Goal: Task Accomplishment & Management: Manage account settings

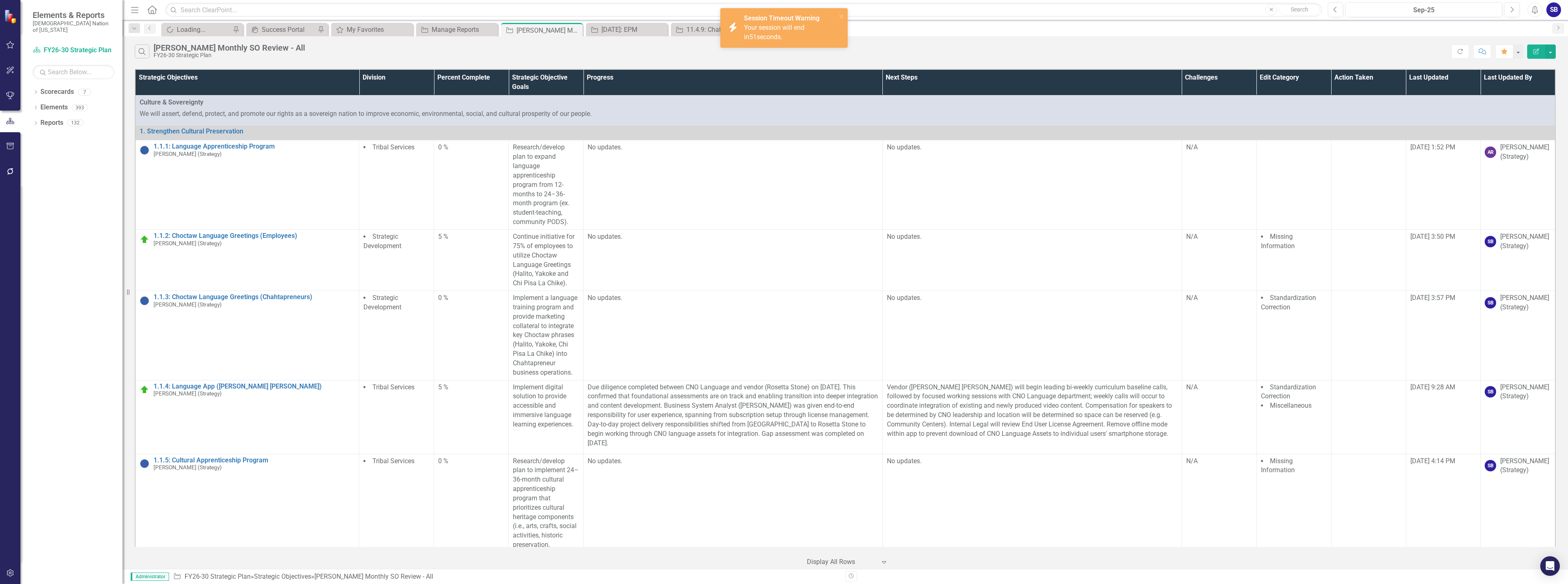
scroll to position [19161, 0]
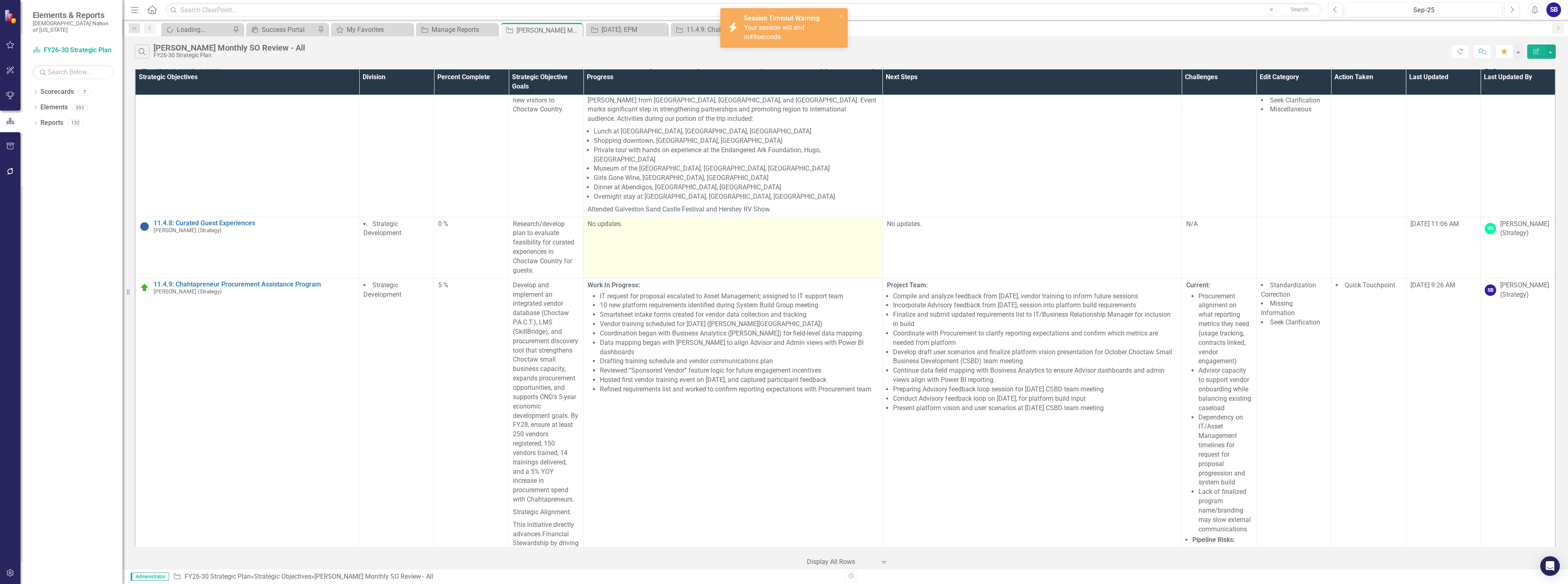
click at [741, 217] on td "No updates." at bounding box center [733, 247] width 299 height 61
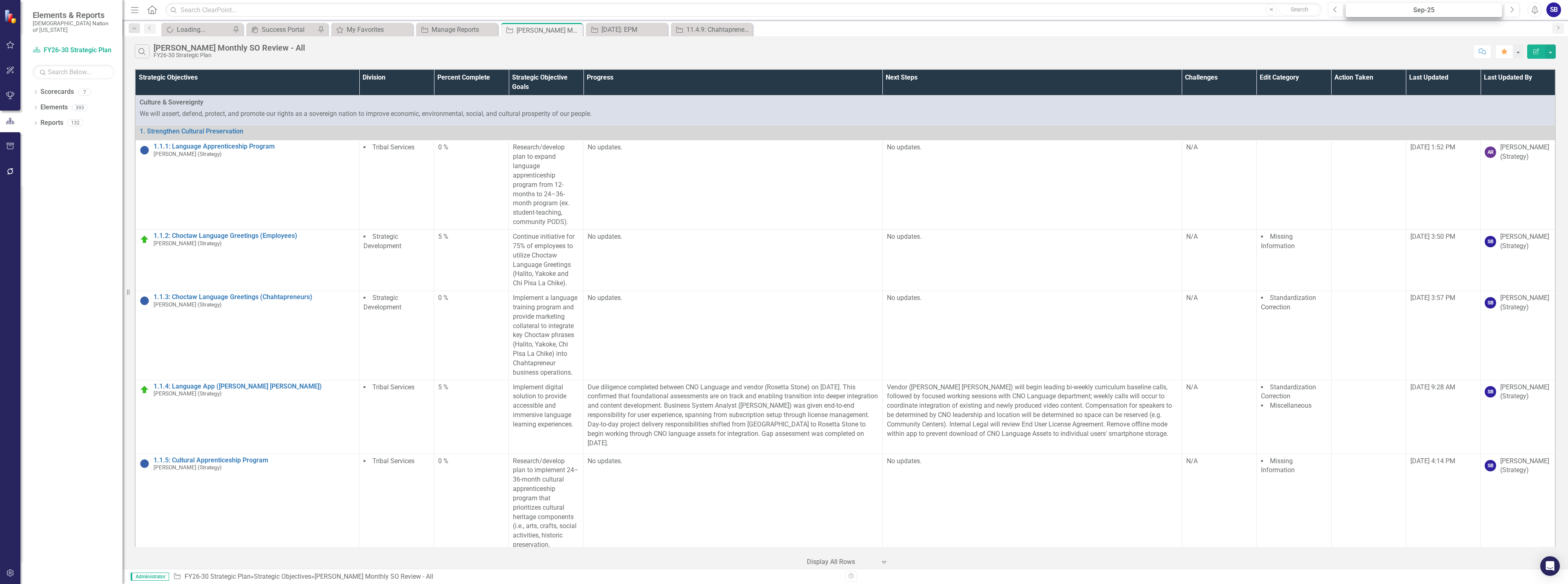
scroll to position [19054, 0]
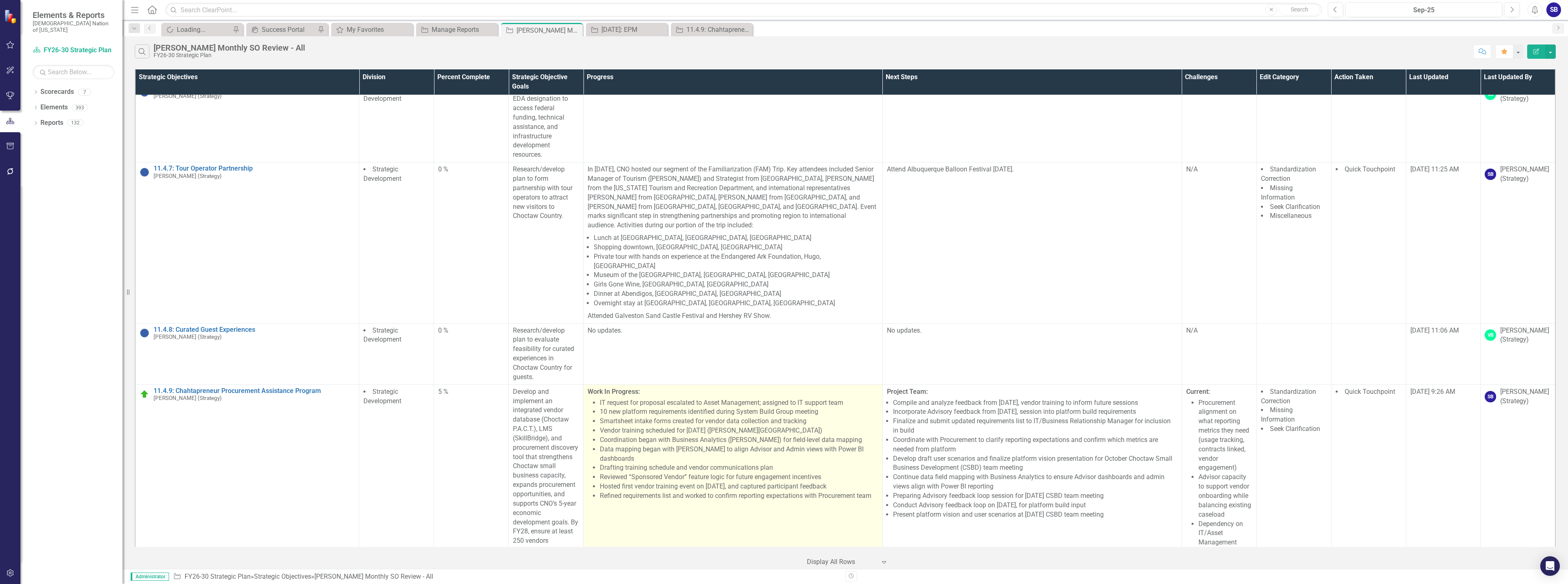
click at [762, 445] on li "Data mapping began with [PERSON_NAME] to align Advisor and Admin views with Pow…" at bounding box center [739, 454] width 279 height 19
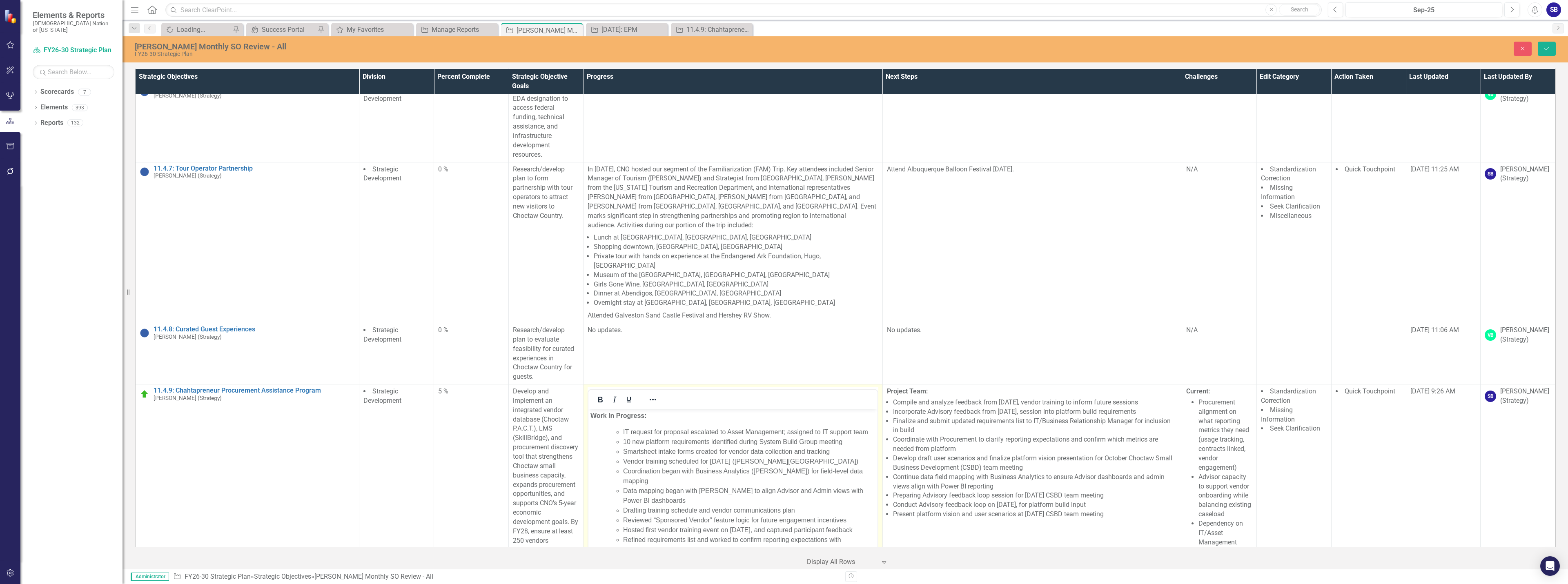
scroll to position [0, 0]
click at [718, 433] on li "IT request for proposal escalated to Asset Management; assigned to IT support t…" at bounding box center [749, 432] width 253 height 10
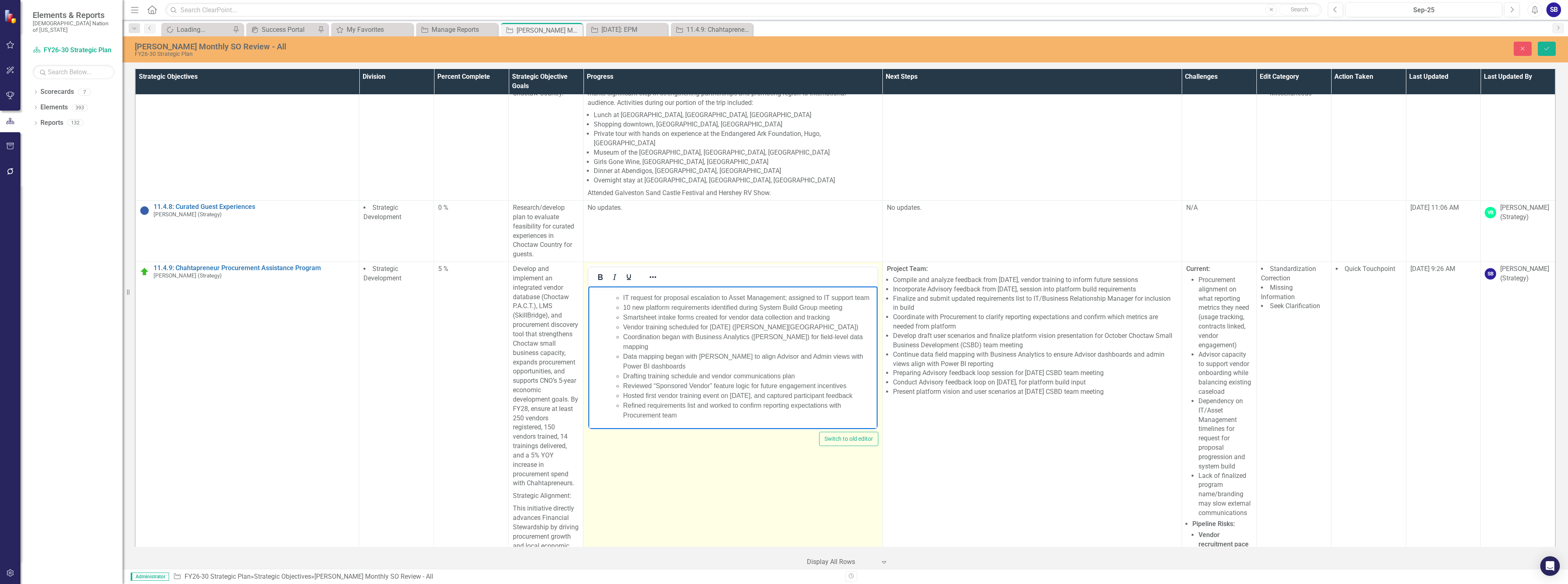
scroll to position [19299, 0]
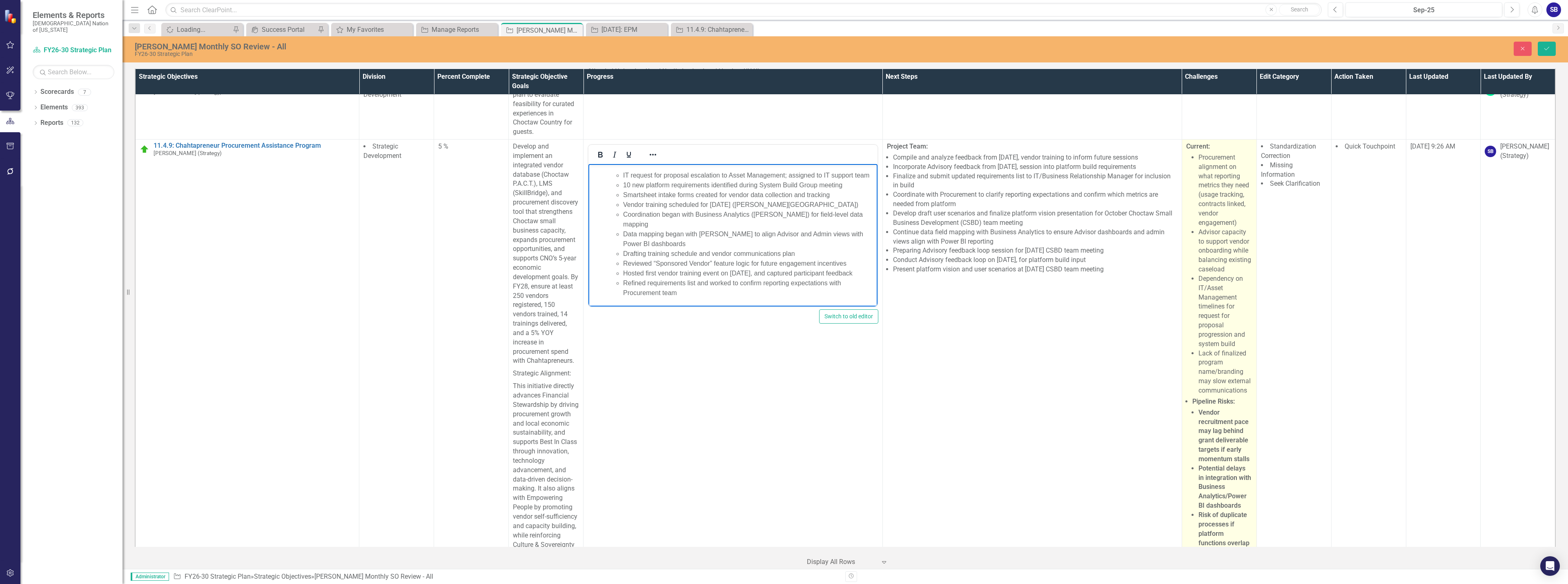
click at [1228, 409] on strong "Vendor recruitment pace may lag behind grant deliverable targets if early momen…" at bounding box center [1224, 436] width 51 height 54
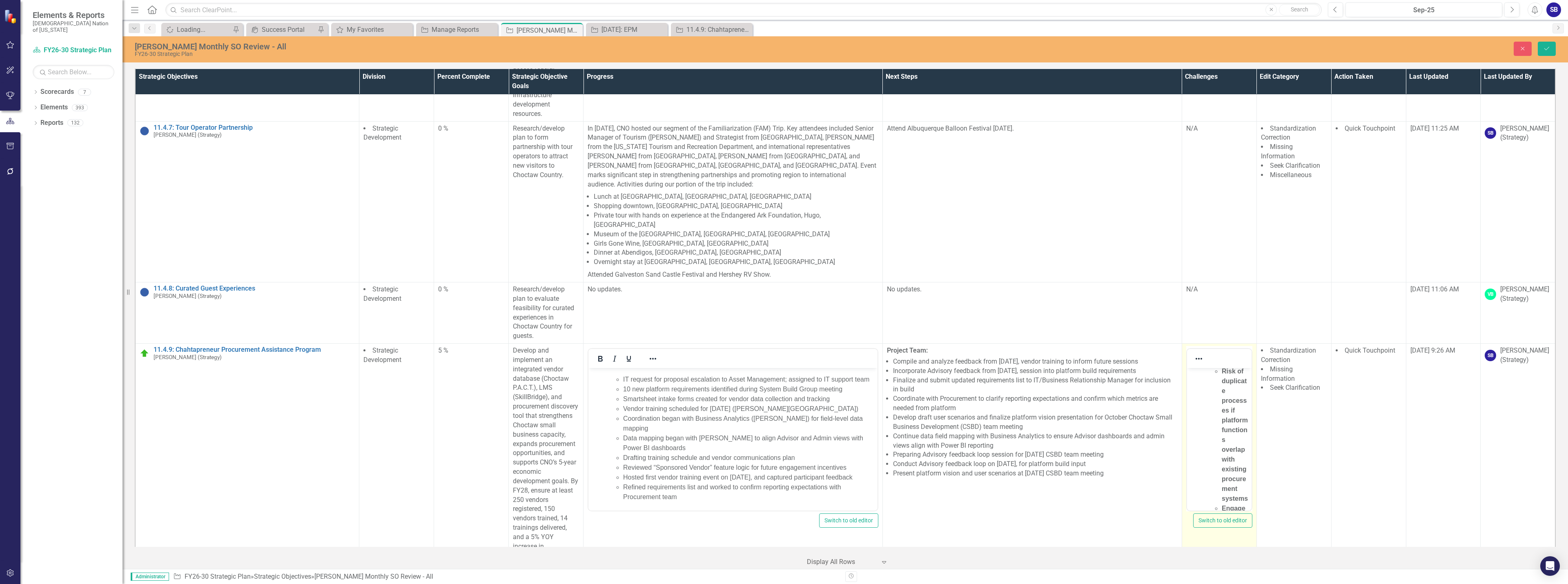
scroll to position [591, 0]
click at [1221, 412] on li "Vendor recruitment pace may lag behind grant deliverable targets if early momen…" at bounding box center [1235, 348] width 28 height 127
drag, startPoint x: 1220, startPoint y: 485, endPoint x: 1245, endPoint y: 505, distance: 32.0
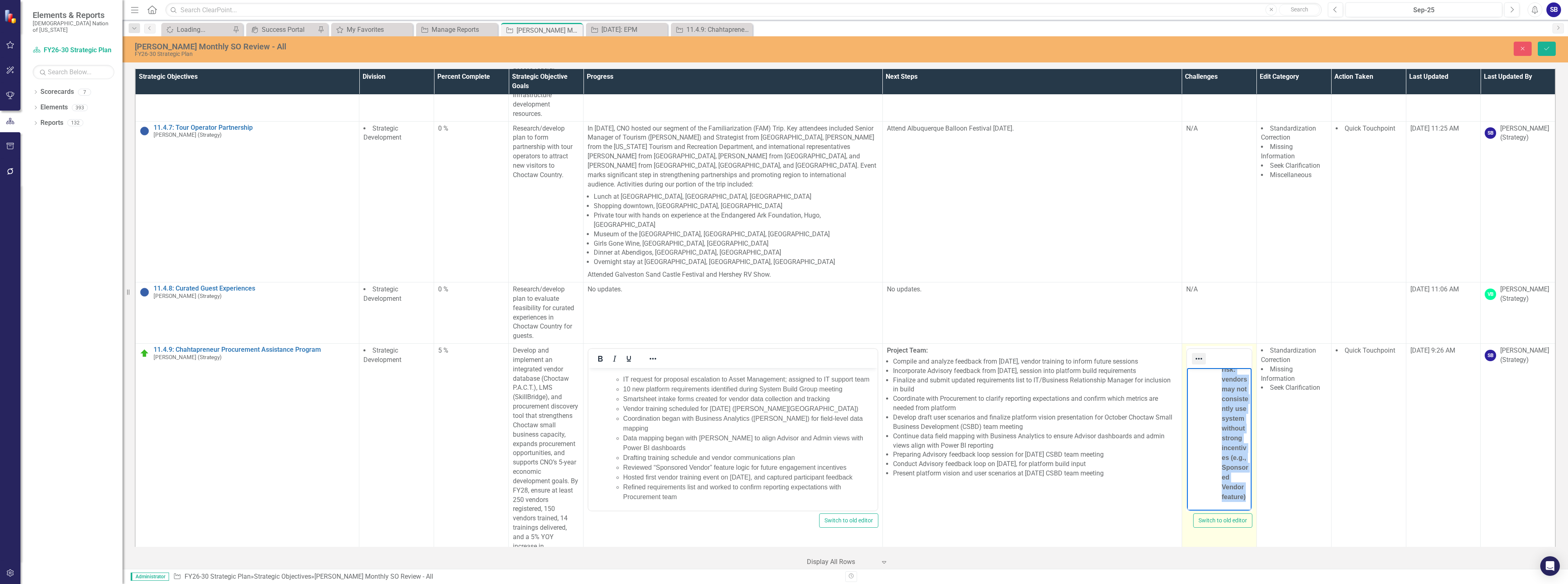
click at [1194, 354] on icon "Reveal or hide additional toolbar items" at bounding box center [1199, 359] width 10 height 10
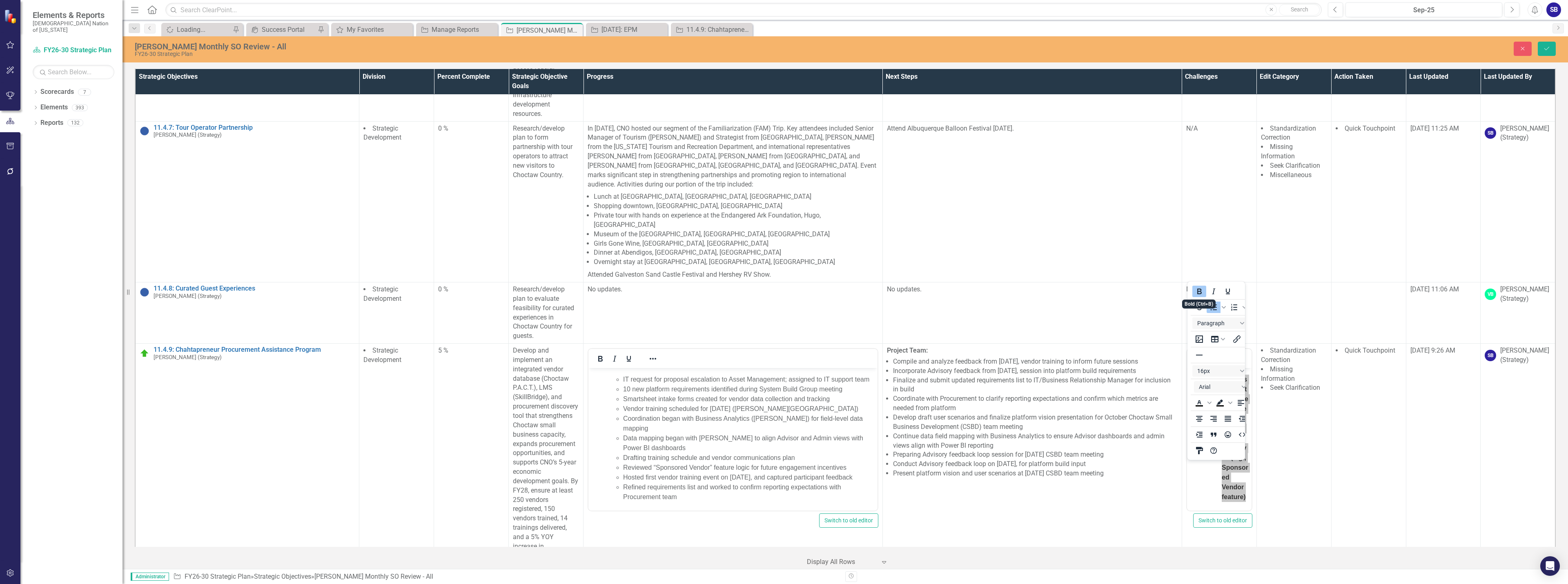
click at [1199, 293] on button "Bold" at bounding box center [1199, 291] width 14 height 12
click at [1195, 354] on icon "Reveal or hide additional toolbar items" at bounding box center [1199, 359] width 10 height 10
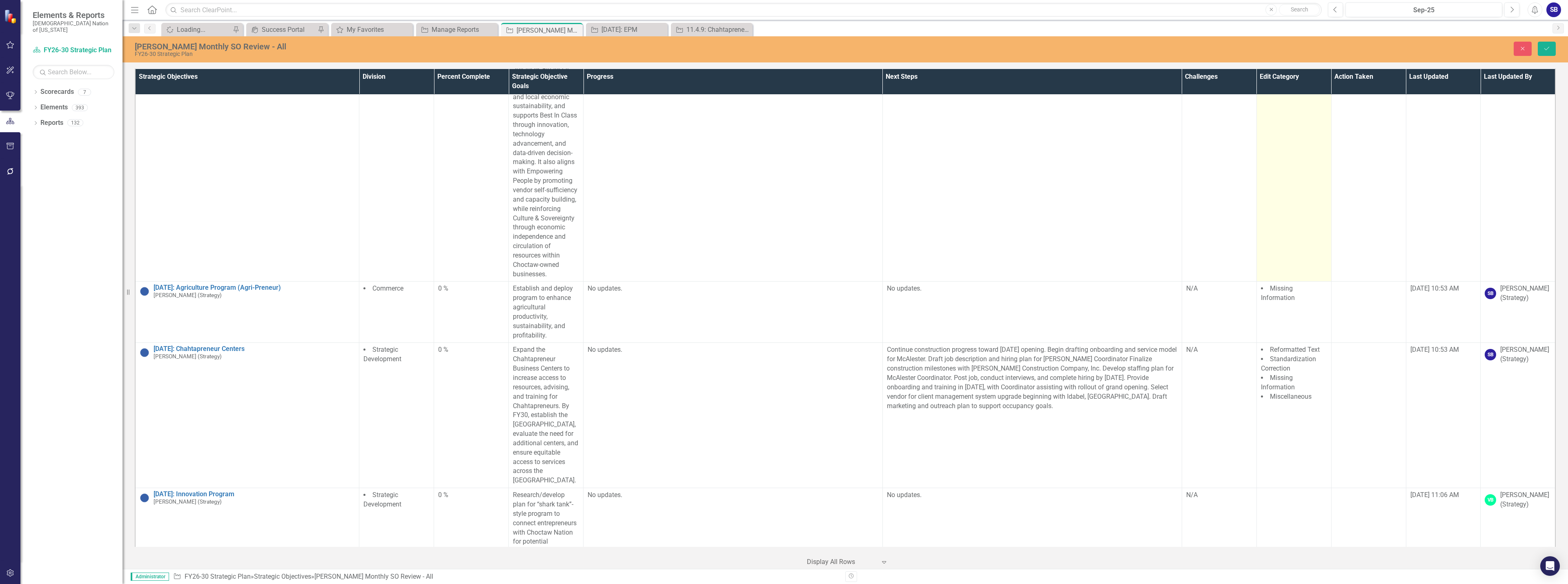
scroll to position [19666, 0]
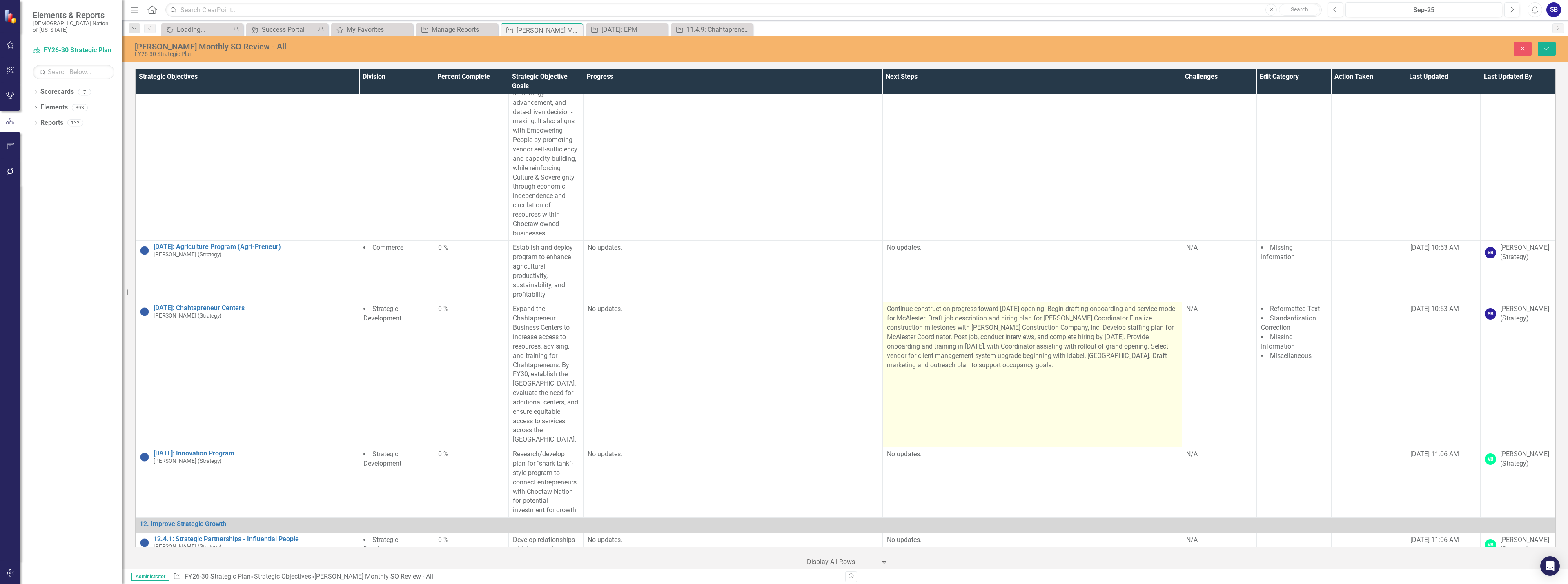
click at [1146, 304] on p "Continue construction progress toward July 2026 opening. Begin drafting onboard…" at bounding box center [1032, 336] width 291 height 65
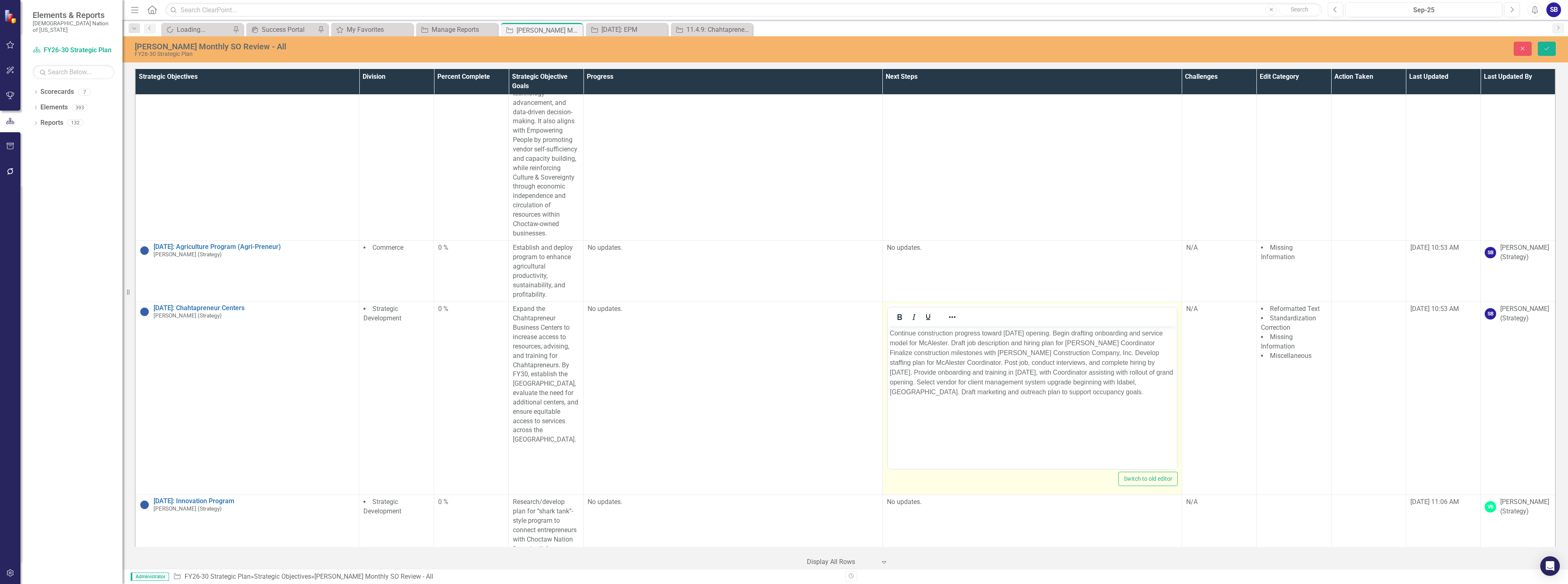
scroll to position [0, 0]
click at [1130, 344] on p "Continue construction progress toward July 2026 opening. Begin drafting onboard…" at bounding box center [1032, 363] width 285 height 69
click at [1129, 395] on p "Continue construction progress toward July 2026 opening. Begin drafting onboard…" at bounding box center [1032, 363] width 285 height 69
click at [947, 346] on p "Continue construction progress toward July 2026 opening. Begin drafting onboard…" at bounding box center [1032, 363] width 285 height 69
click at [1018, 374] on p "Continue construction progress toward July 2026 opening. Begin drafting onboard…" at bounding box center [1032, 363] width 285 height 69
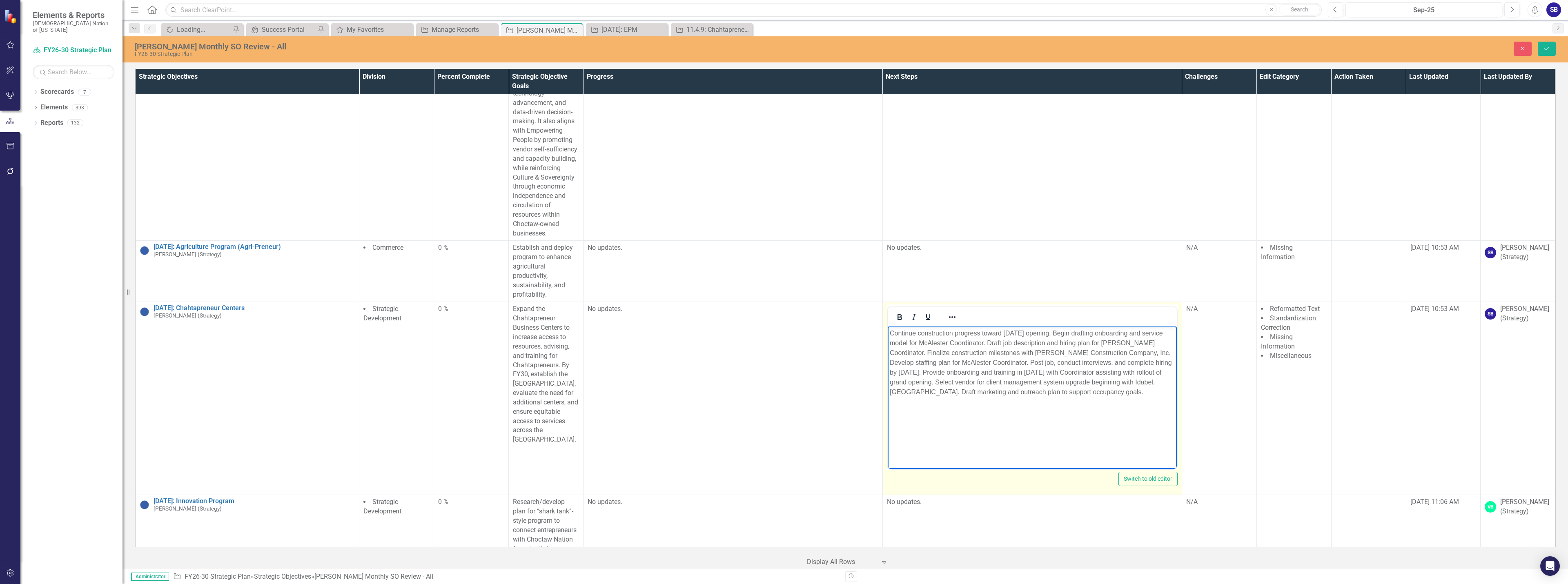
click at [1068, 373] on p "Continue construction progress toward July 2026 opening. Begin drafting onboard…" at bounding box center [1032, 363] width 285 height 69
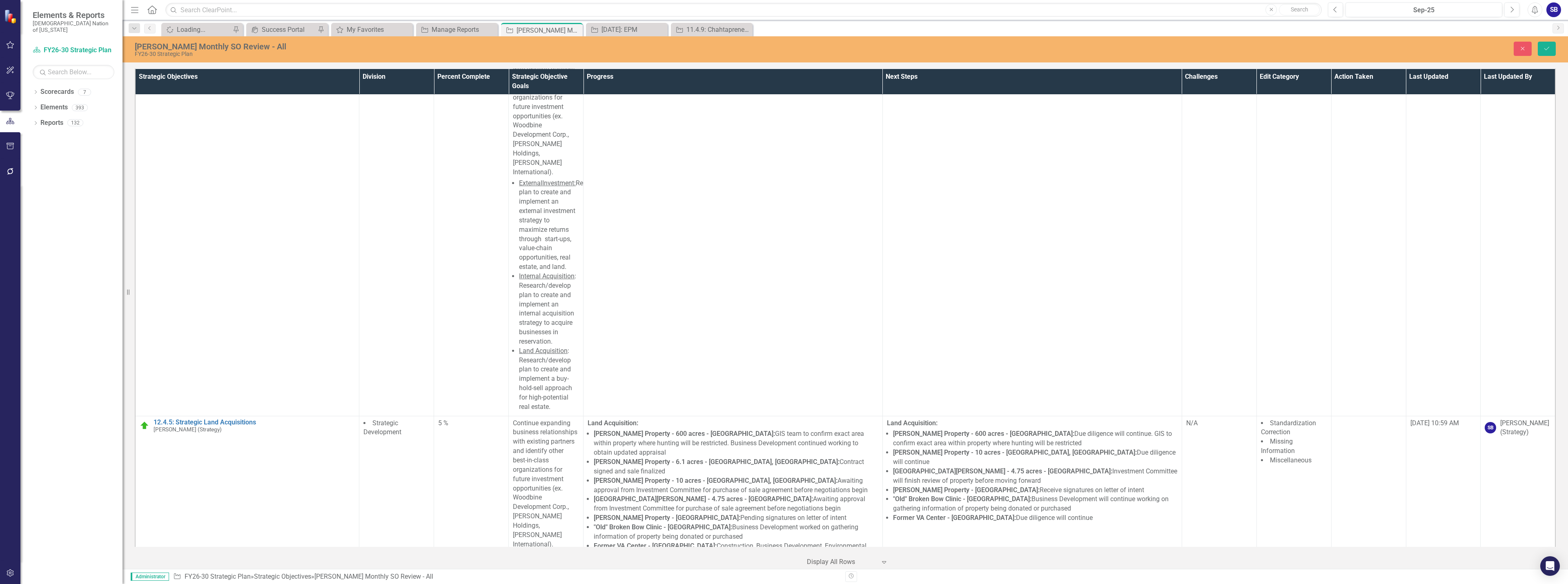
scroll to position [20527, 0]
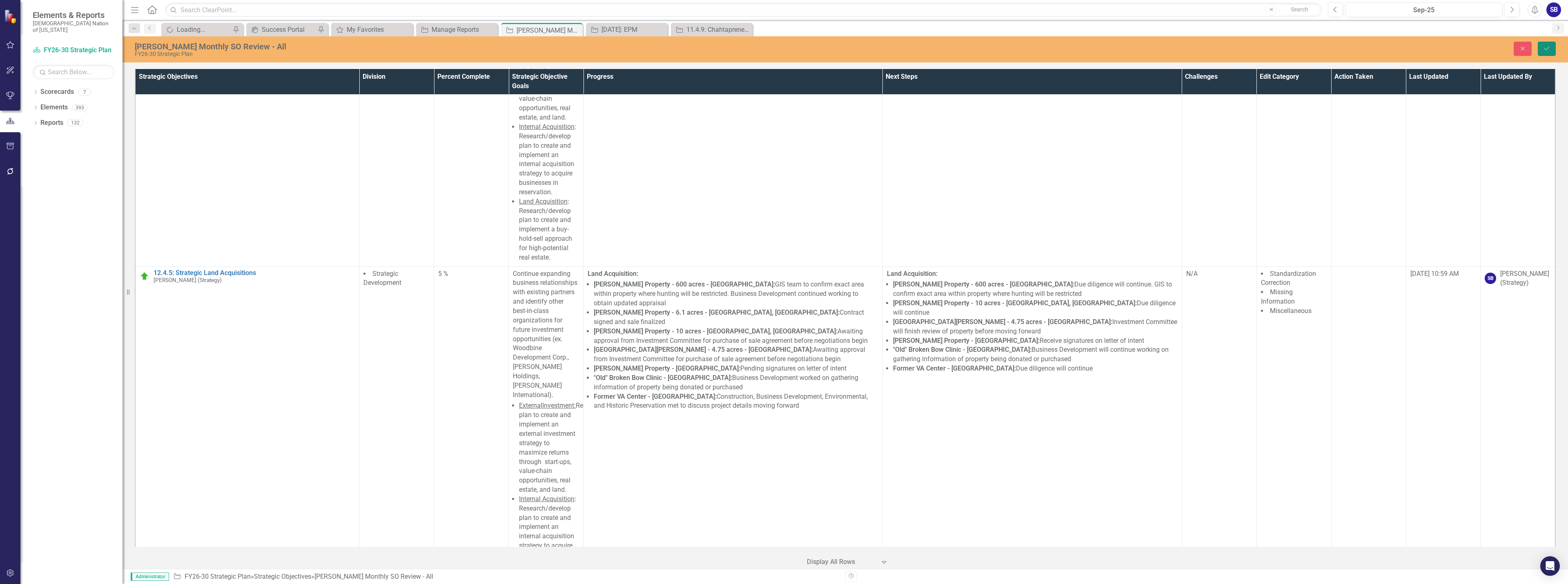
click at [1553, 50] on button "Save" at bounding box center [1547, 48] width 18 height 14
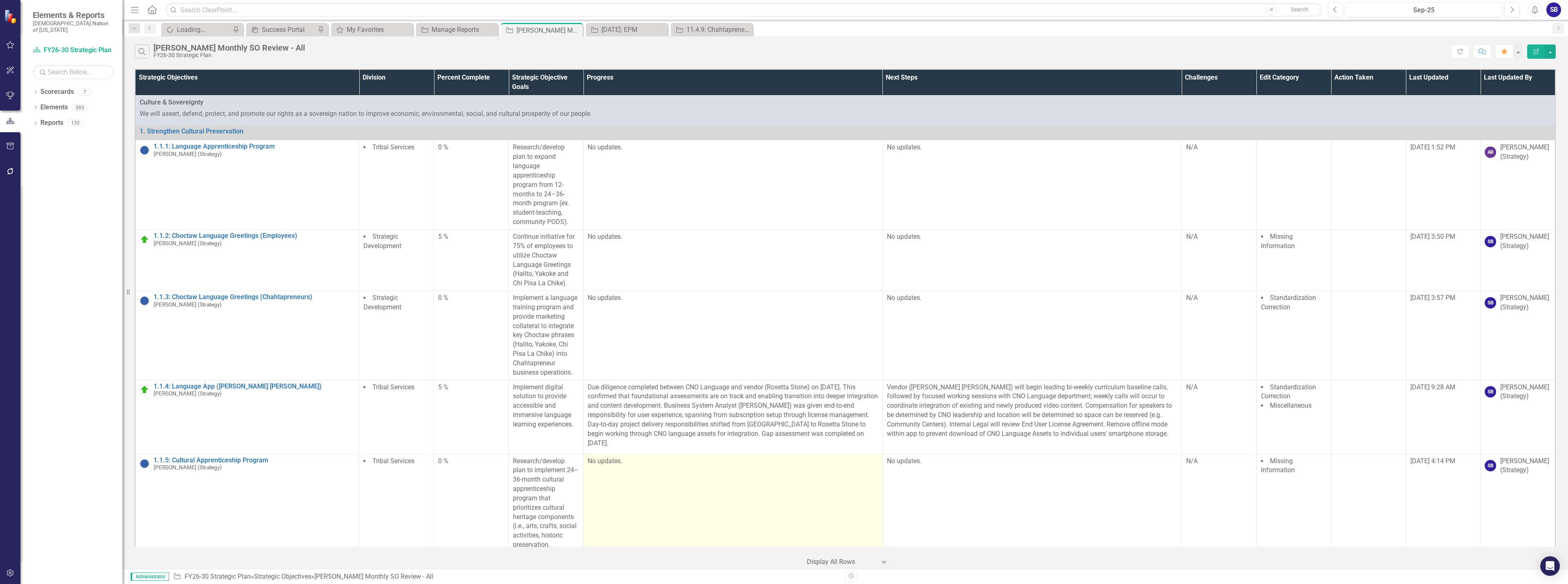
click at [704, 488] on td "No updates." at bounding box center [733, 526] width 299 height 145
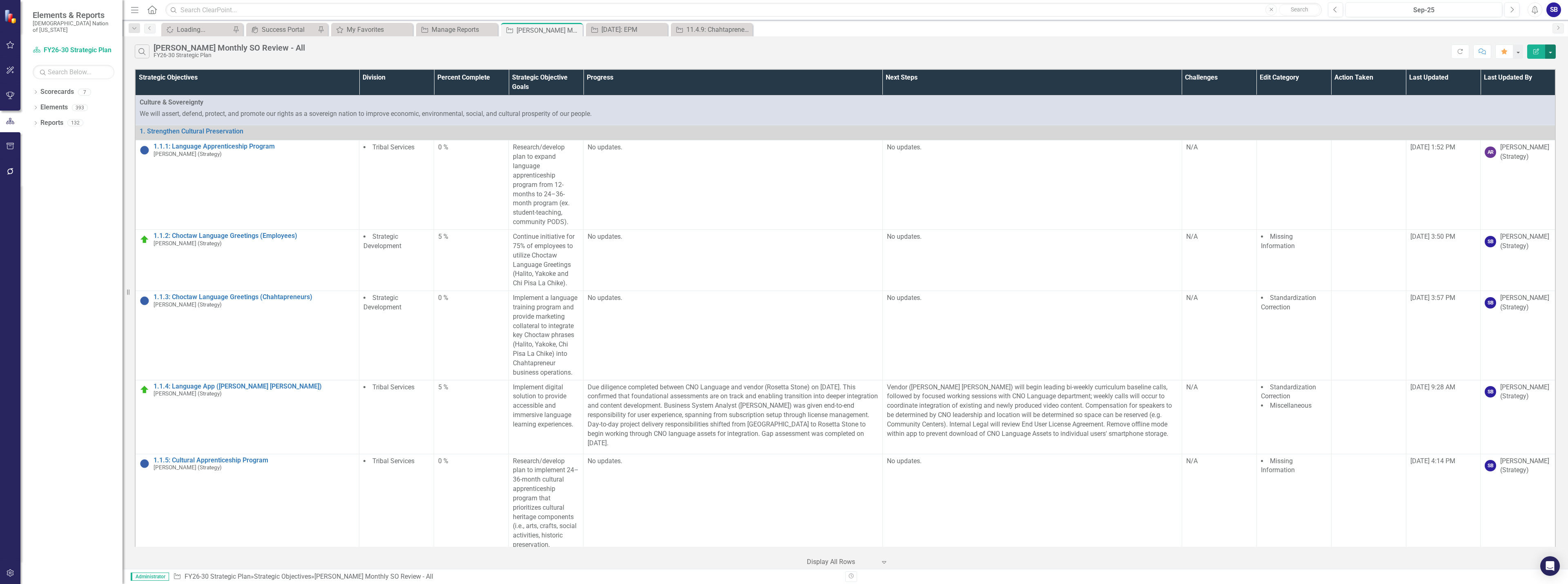
click at [1549, 54] on button "button" at bounding box center [1550, 51] width 10 height 14
click at [1531, 96] on link "Excel Export to Excel" at bounding box center [1523, 98] width 65 height 15
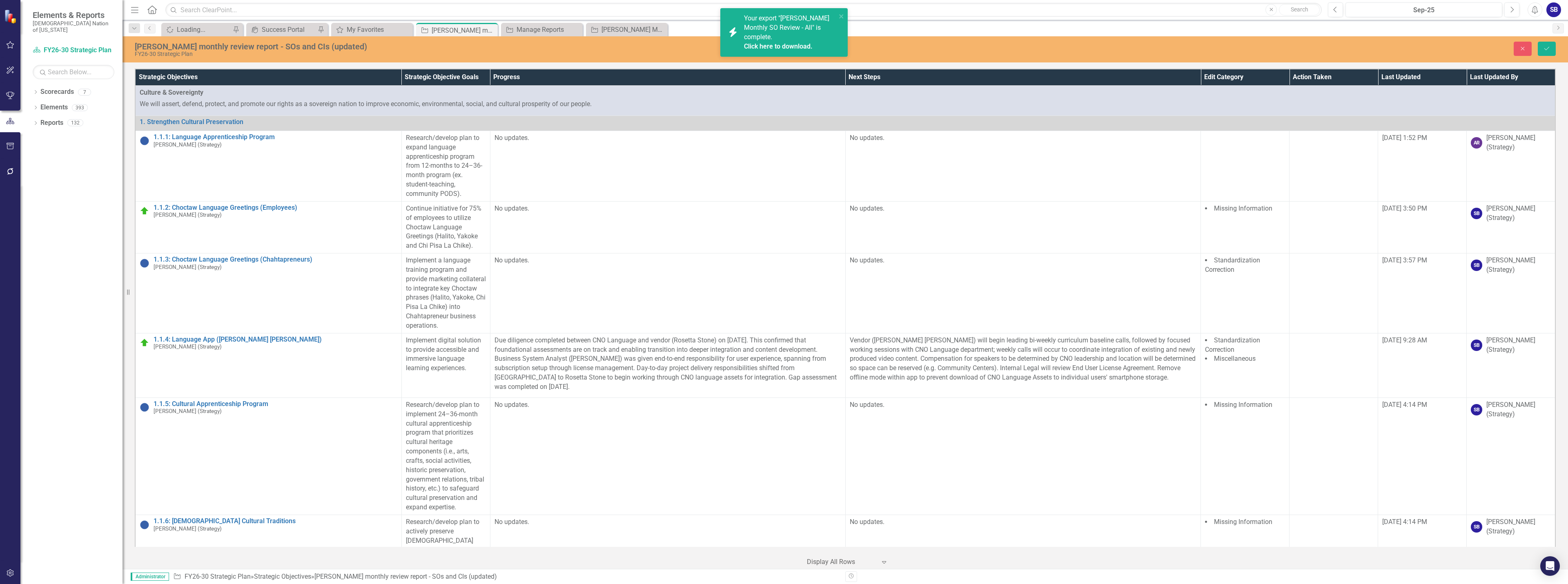
scroll to position [2979, 0]
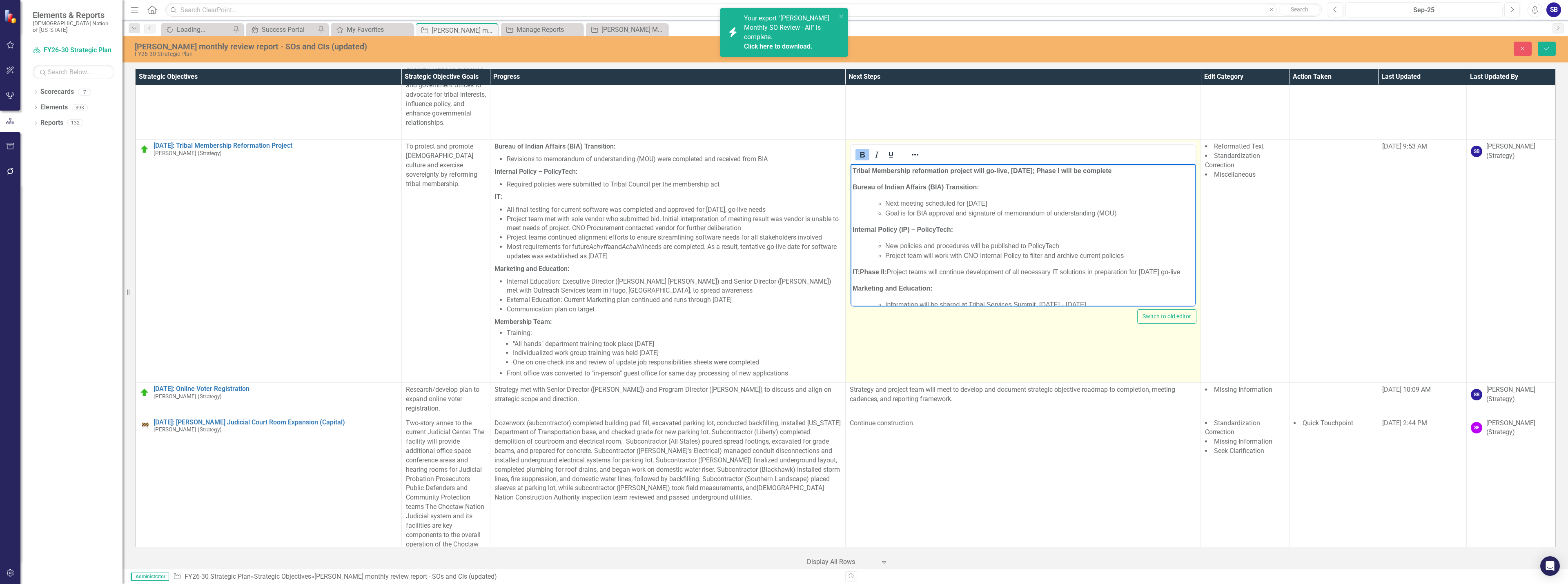
click at [903, 277] on p "IT: Phase II: Project teams will continue development of all necessary IT solut…" at bounding box center [1023, 272] width 341 height 10
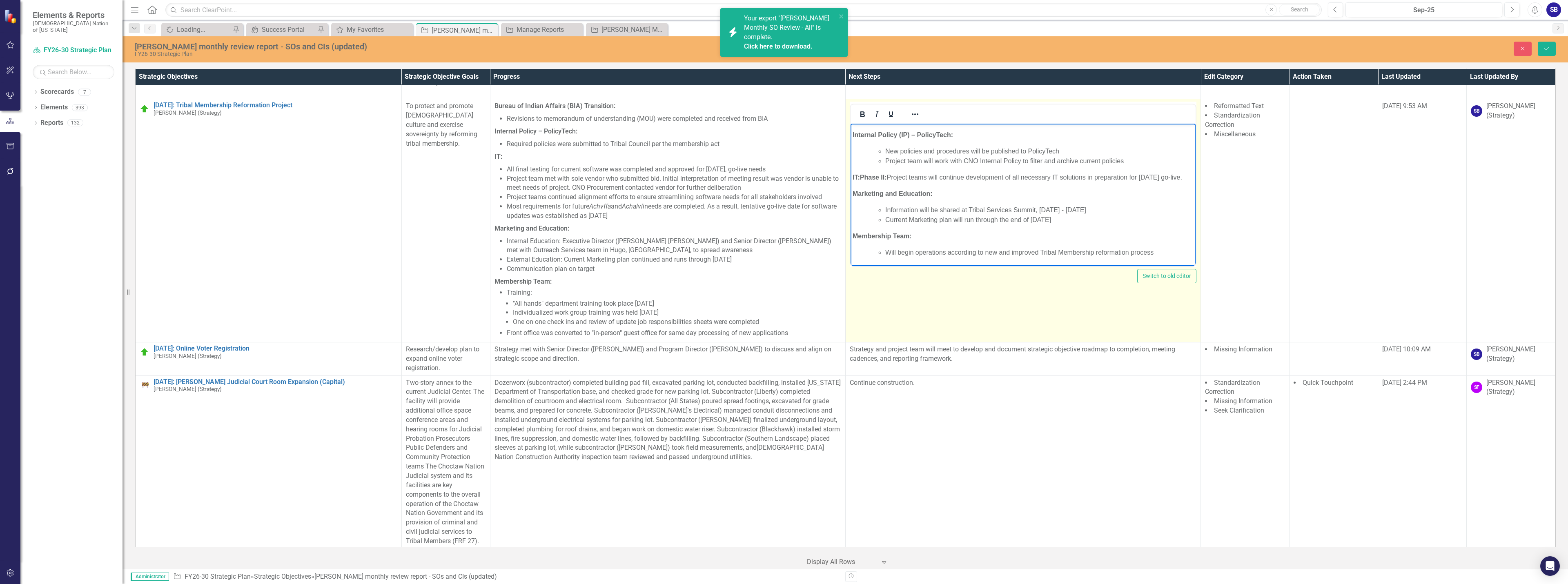
scroll to position [3020, 0]
click at [948, 236] on p "Membership Team:" at bounding box center [1023, 236] width 341 height 10
click at [1071, 252] on p "Membership Team: Will begin operations according to new and improved Tribal Mem…" at bounding box center [1023, 252] width 341 height 10
click at [1090, 252] on p "Membership Team: Will begin operations according to new and improved tribal Mem…" at bounding box center [1023, 252] width 341 height 10
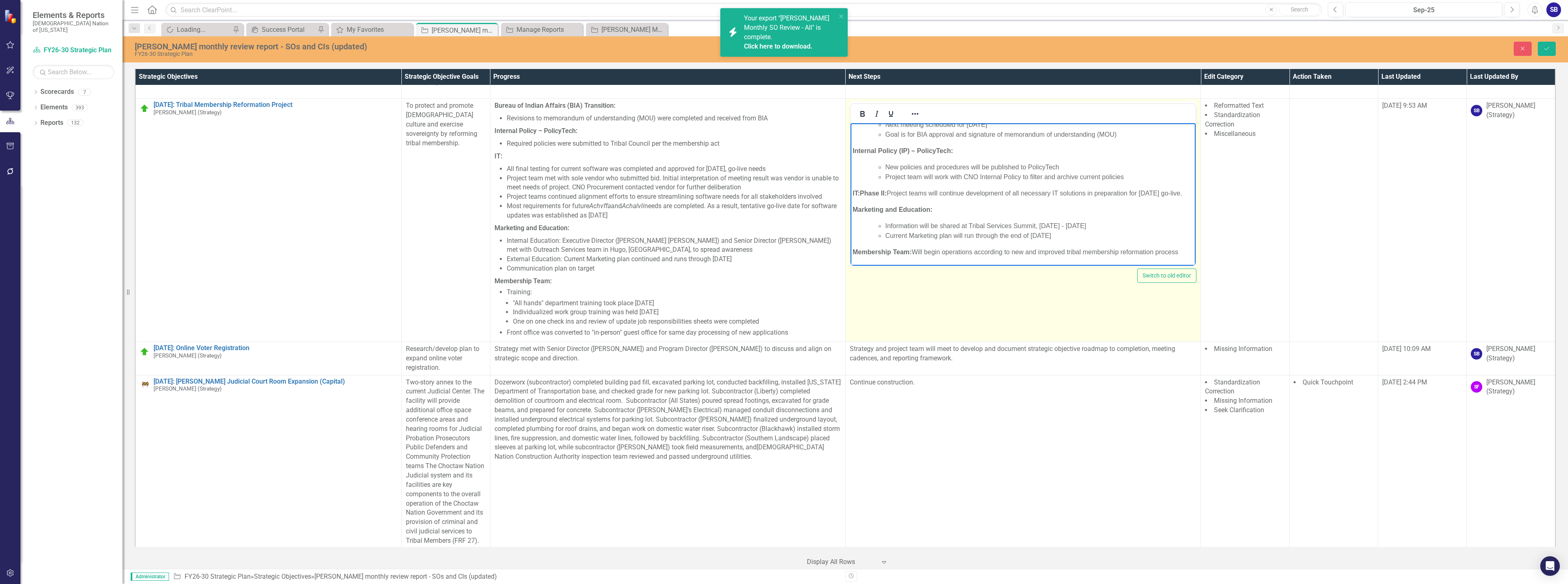
click at [1180, 251] on p "Membership Team: Will begin operations according to new and improved tribal mem…" at bounding box center [1023, 252] width 341 height 10
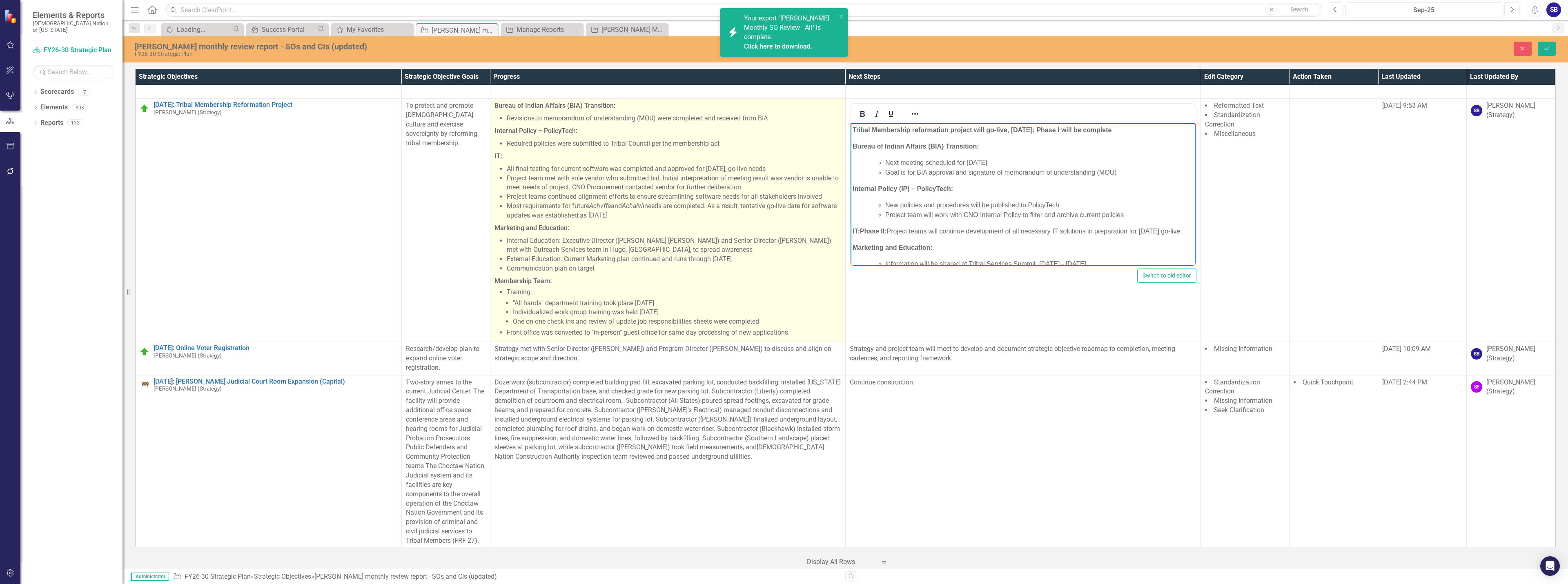
scroll to position [2938, 0]
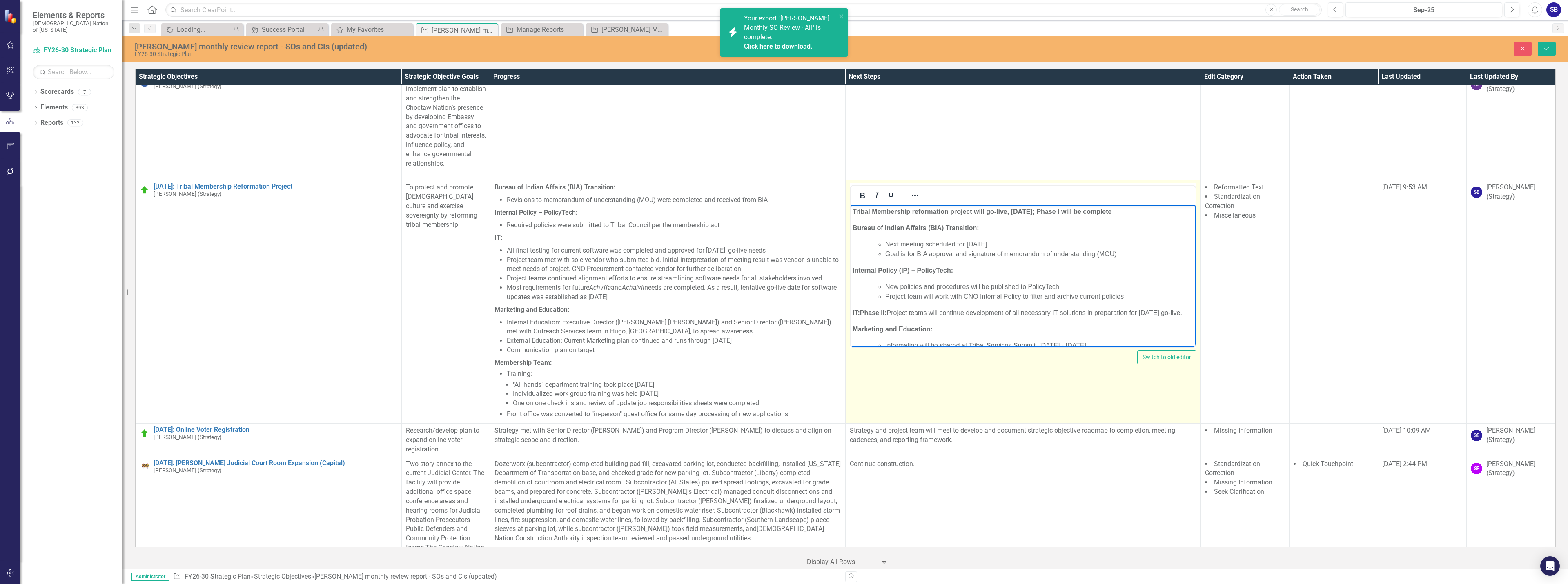
click at [1006, 232] on p "Bureau of Indian Affairs (BIA) Transition:" at bounding box center [1023, 228] width 341 height 10
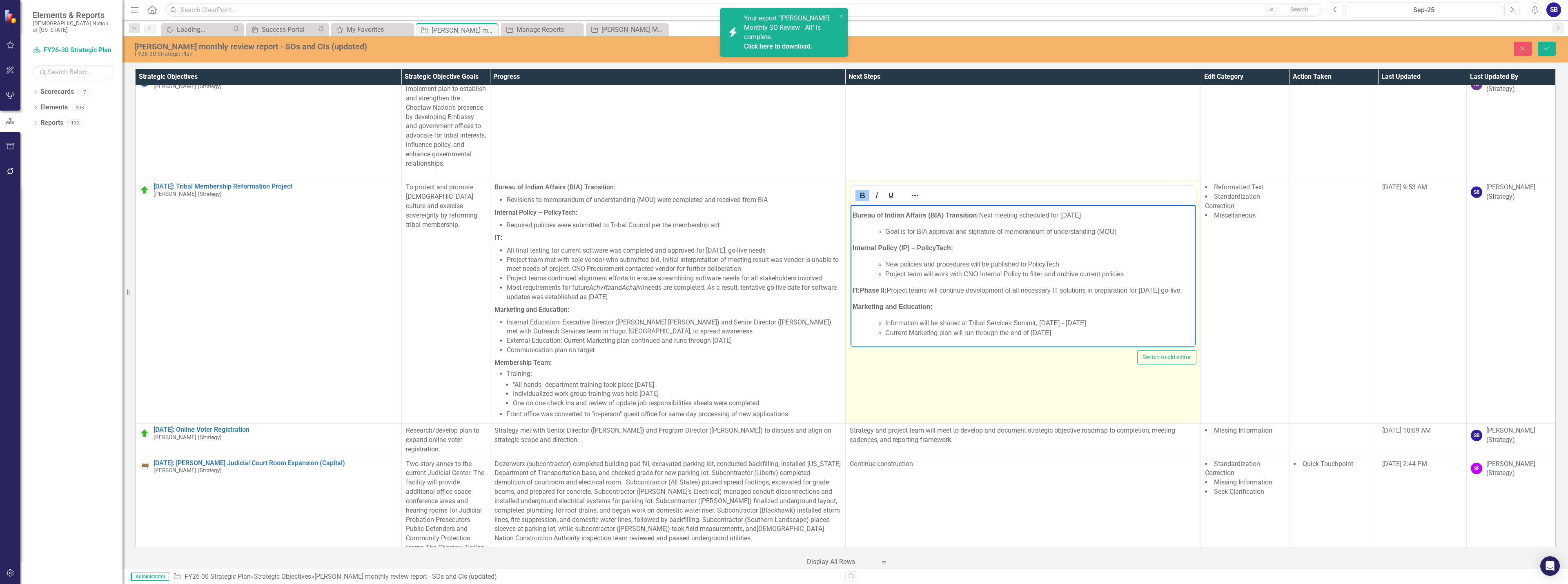
scroll to position [0, 0]
click at [1118, 228] on p "Bureau of Indian Affairs (BIA) Transition: Next meeting scheduled for October 2…" at bounding box center [1023, 228] width 341 height 10
click at [1060, 242] on p "Bureau of Indian Affairs (BIA) Transition: Next meeting scheduled for October 2…" at bounding box center [1023, 233] width 341 height 19
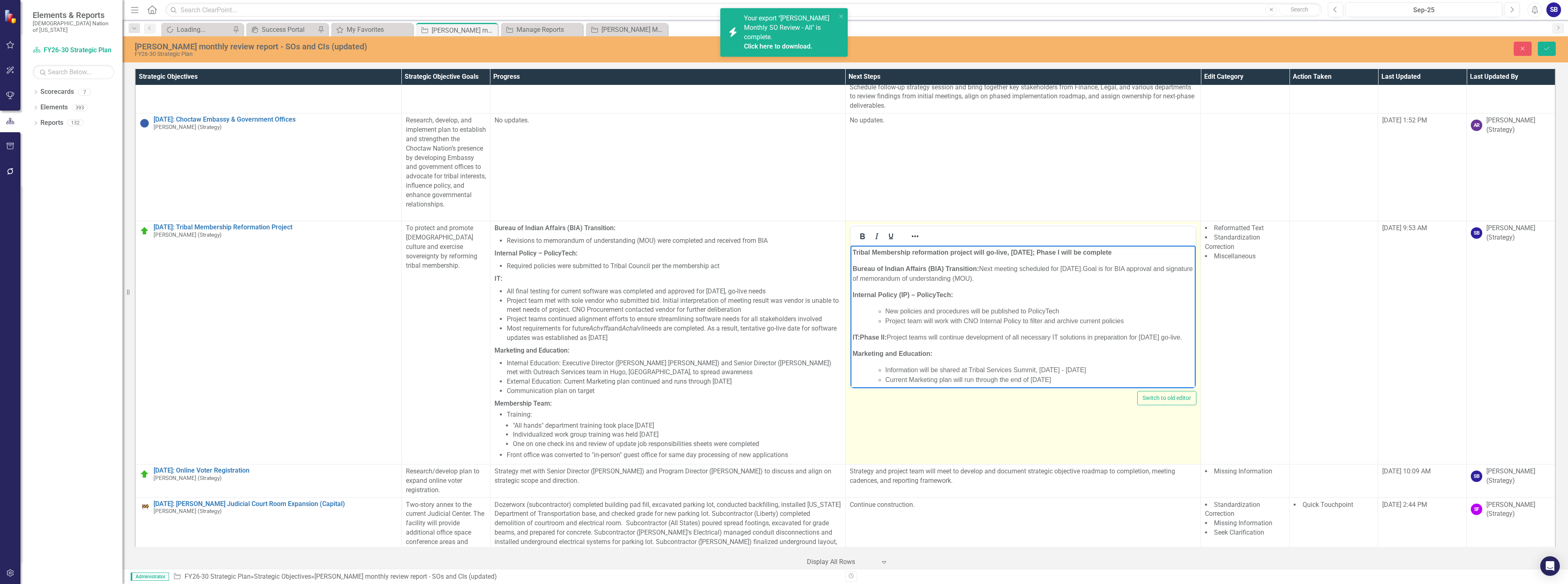
click at [1003, 279] on p "Bureau of Indian Affairs (BIA) Transition: Next meeting scheduled for October 2…" at bounding box center [1023, 274] width 341 height 19
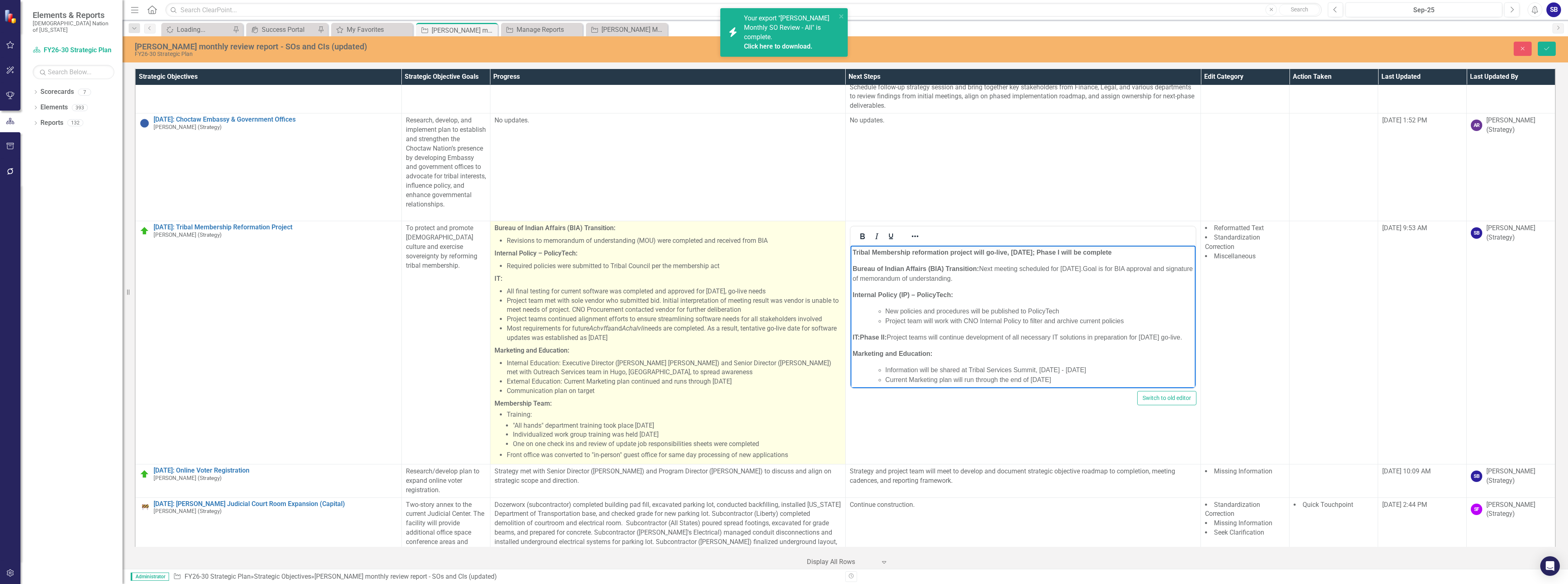
click at [660, 287] on li "All final testing for current software was completed and approved for October 1…" at bounding box center [674, 291] width 334 height 9
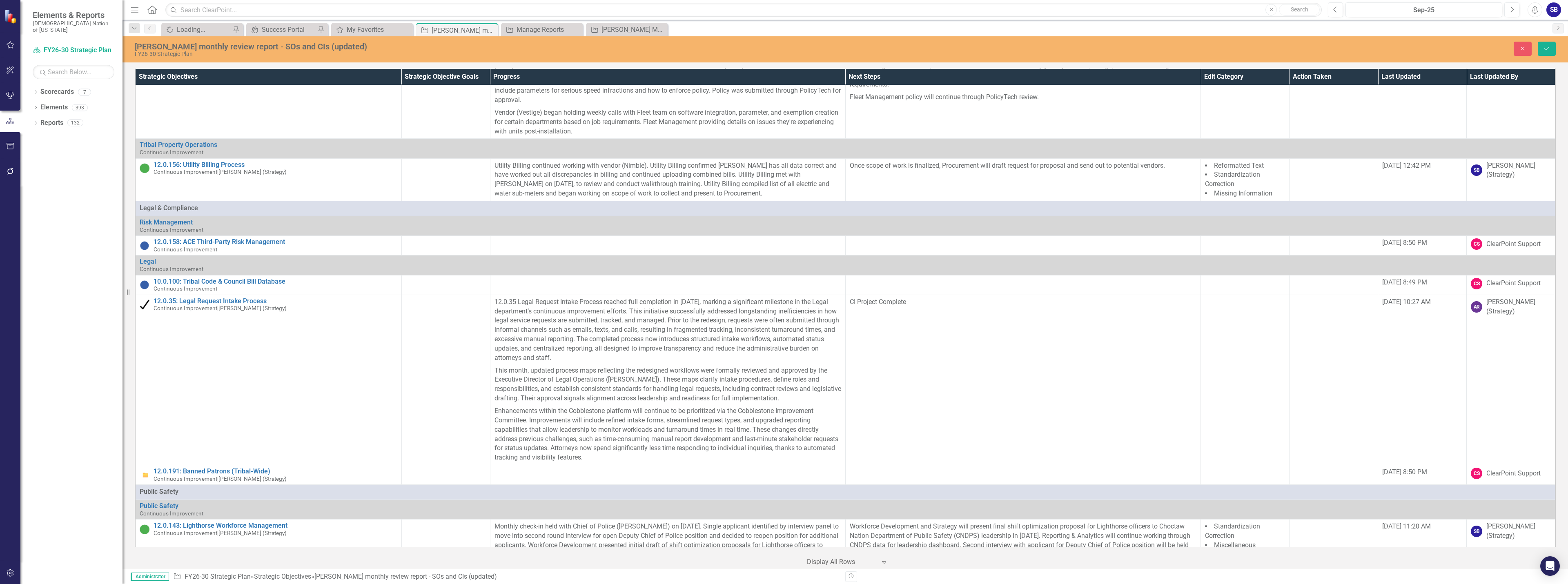
scroll to position [19585, 0]
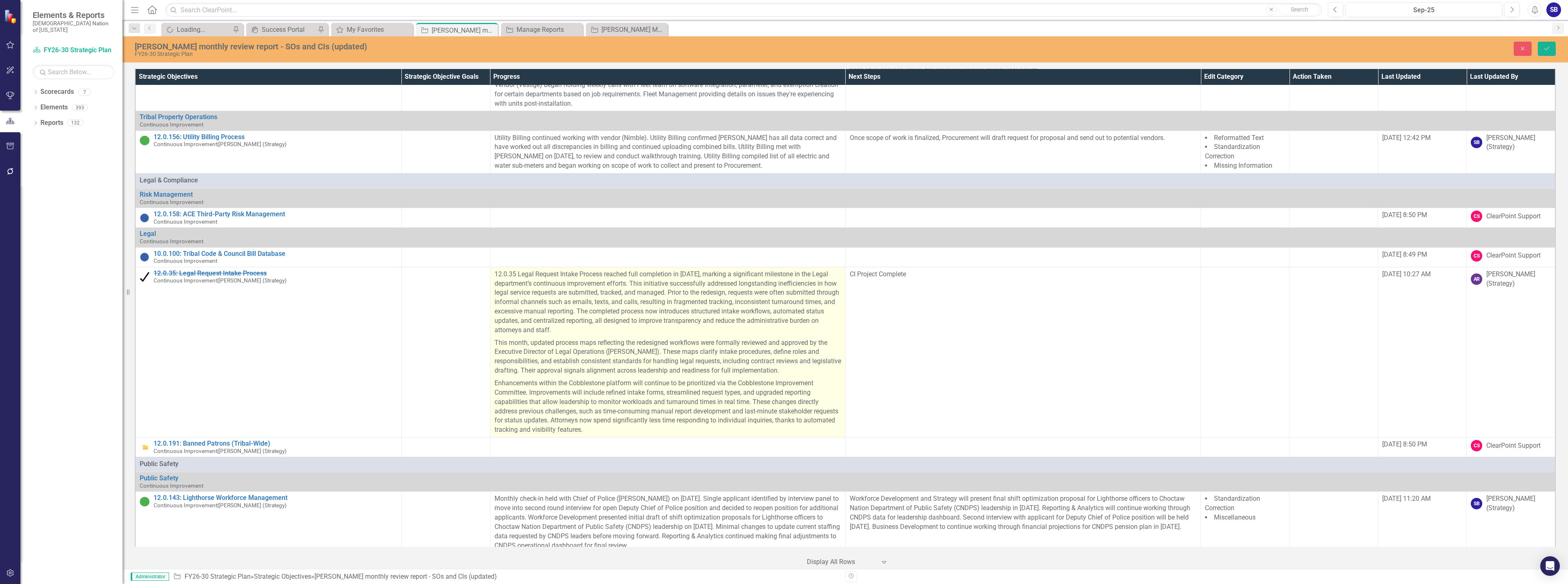
click at [695, 291] on p "12.0.35 Legal Request Intake Process reached full completion in September 2025,…" at bounding box center [668, 303] width 347 height 67
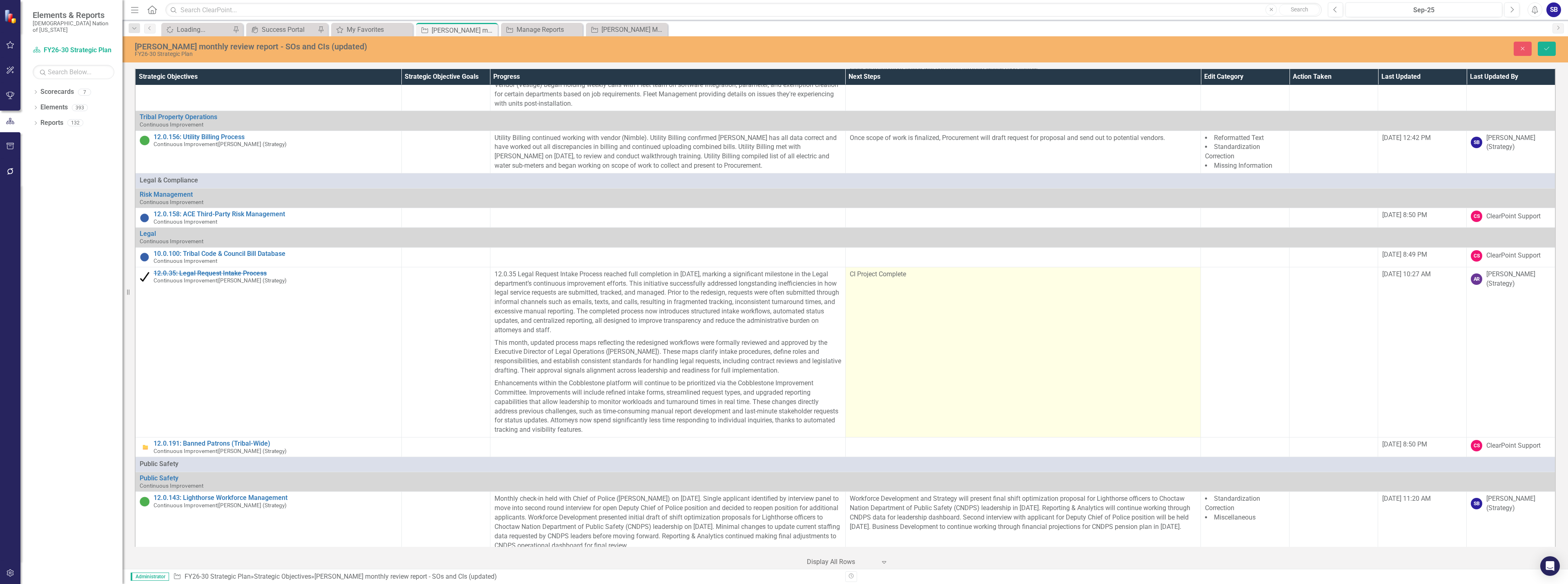
drag, startPoint x: 992, startPoint y: 281, endPoint x: 990, endPoint y: 317, distance: 36.1
click at [992, 281] on td "CI Project Complete" at bounding box center [1023, 352] width 355 height 170
click at [906, 267] on td "CI Project Complete" at bounding box center [1023, 352] width 355 height 170
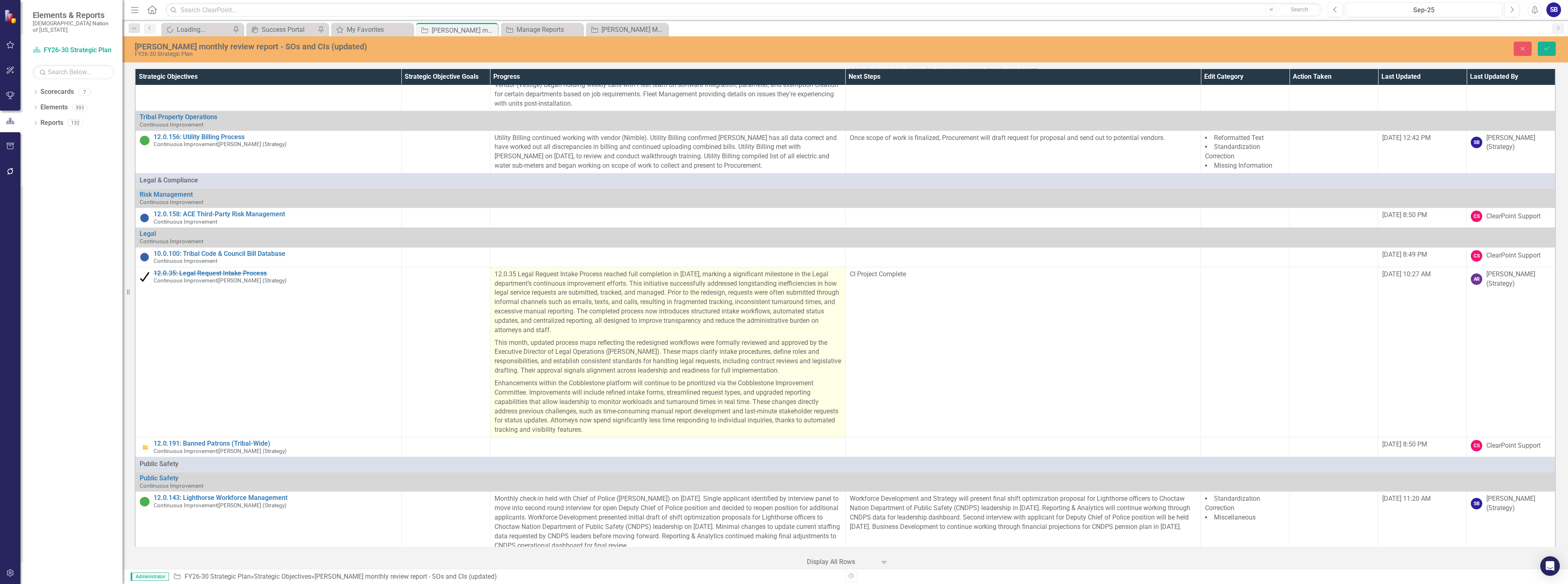
click at [740, 269] on p "12.0.35 Legal Request Intake Process reached full completion in September 2025,…" at bounding box center [668, 303] width 347 height 67
click at [953, 290] on td "CI Project Complete" at bounding box center [1023, 352] width 355 height 170
click at [952, 290] on td "CI Project Complete" at bounding box center [1023, 352] width 355 height 170
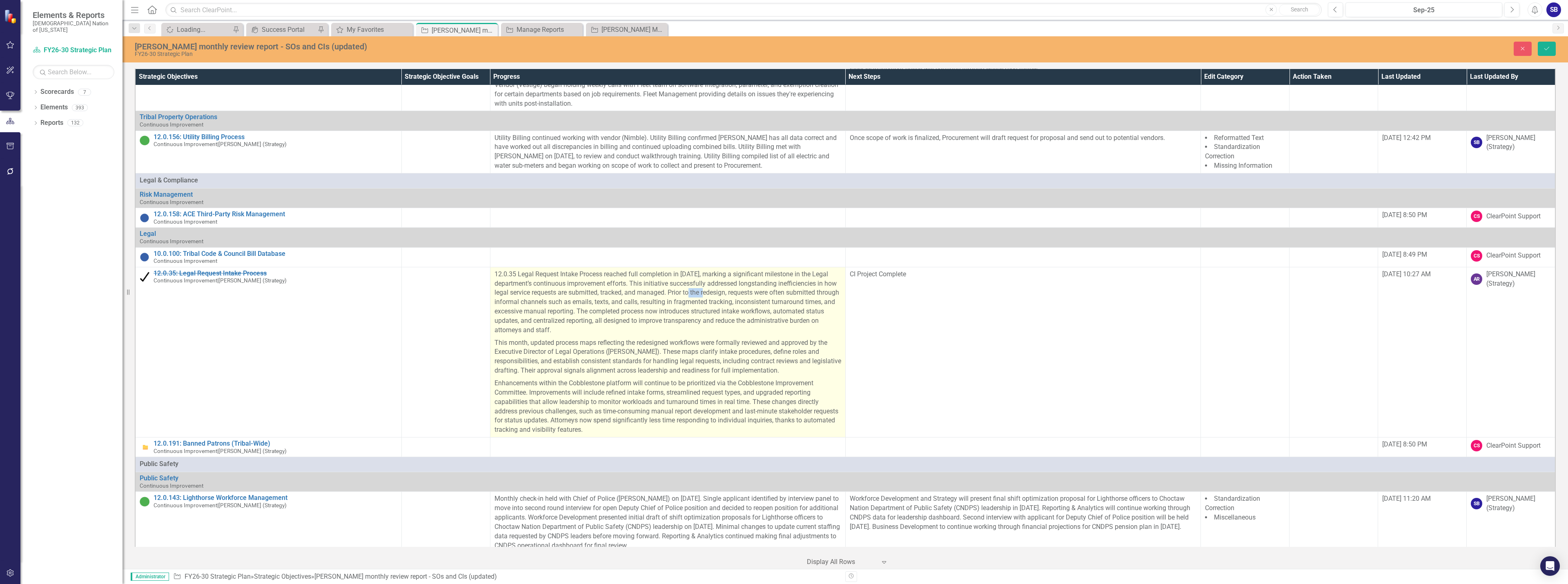
click at [806, 269] on p "12.0.35 Legal Request Intake Process reached full completion in September 2025,…" at bounding box center [668, 303] width 347 height 67
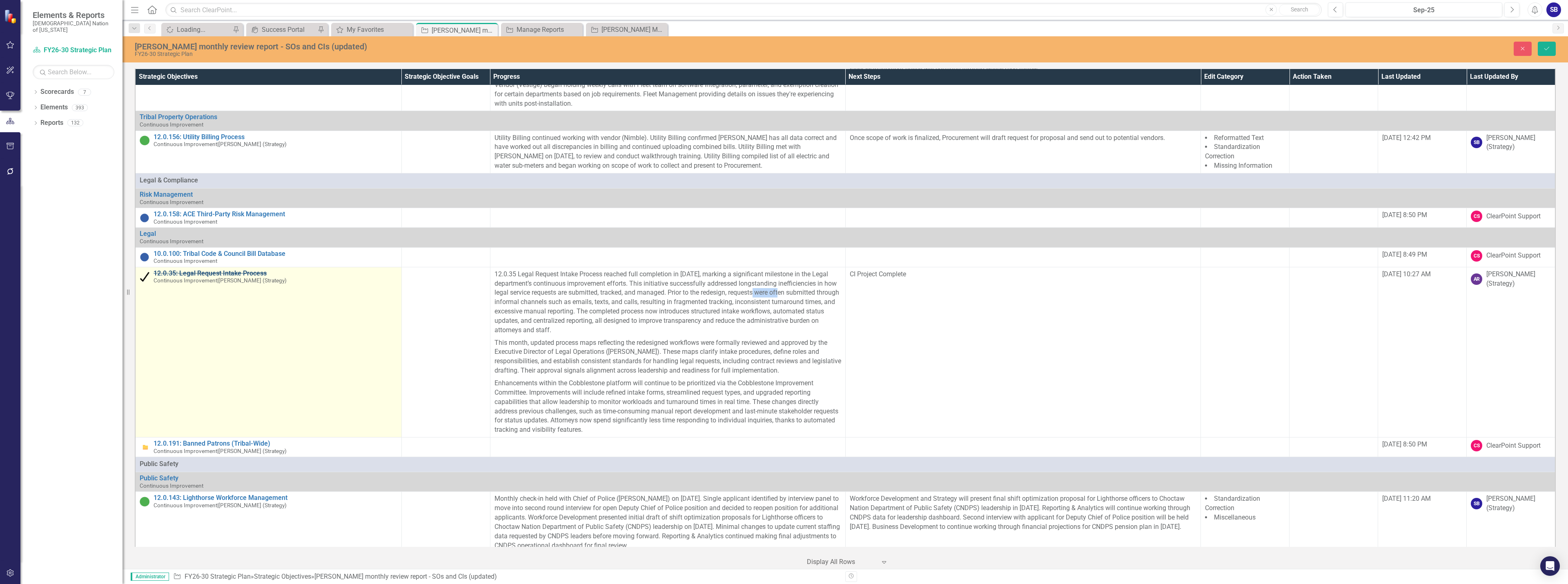
click at [197, 269] on link "12.0.35: Legal Request Intake Process" at bounding box center [275, 273] width 243 height 7
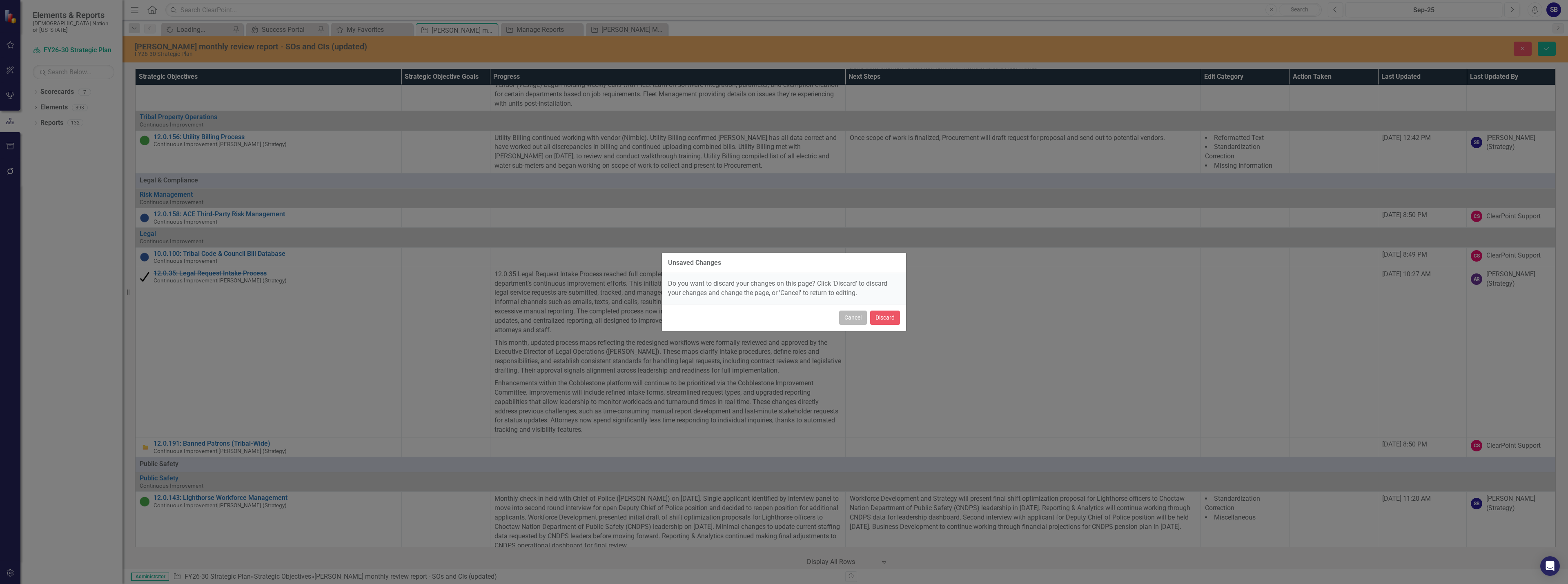
click at [857, 323] on button "Cancel" at bounding box center [853, 318] width 28 height 14
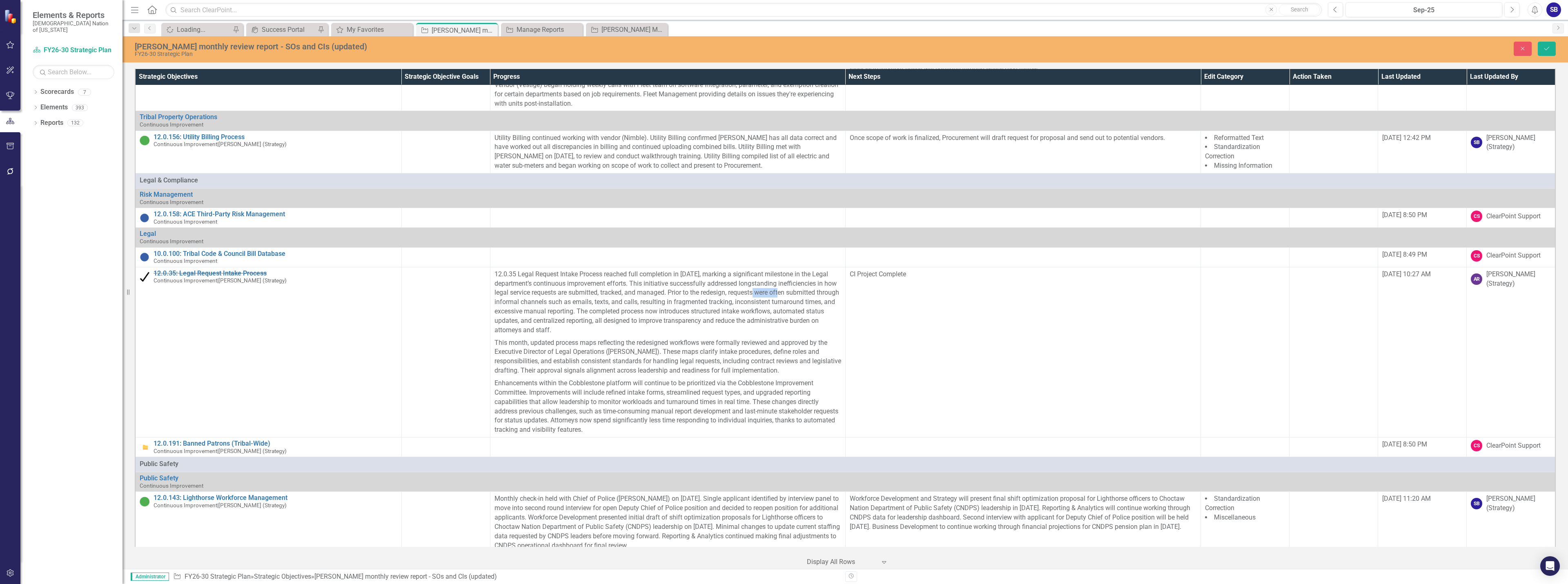
click at [974, 324] on div "Unsaved Changes Do you want to discard your changes on this page? Click 'Discar…" at bounding box center [784, 292] width 1568 height 584
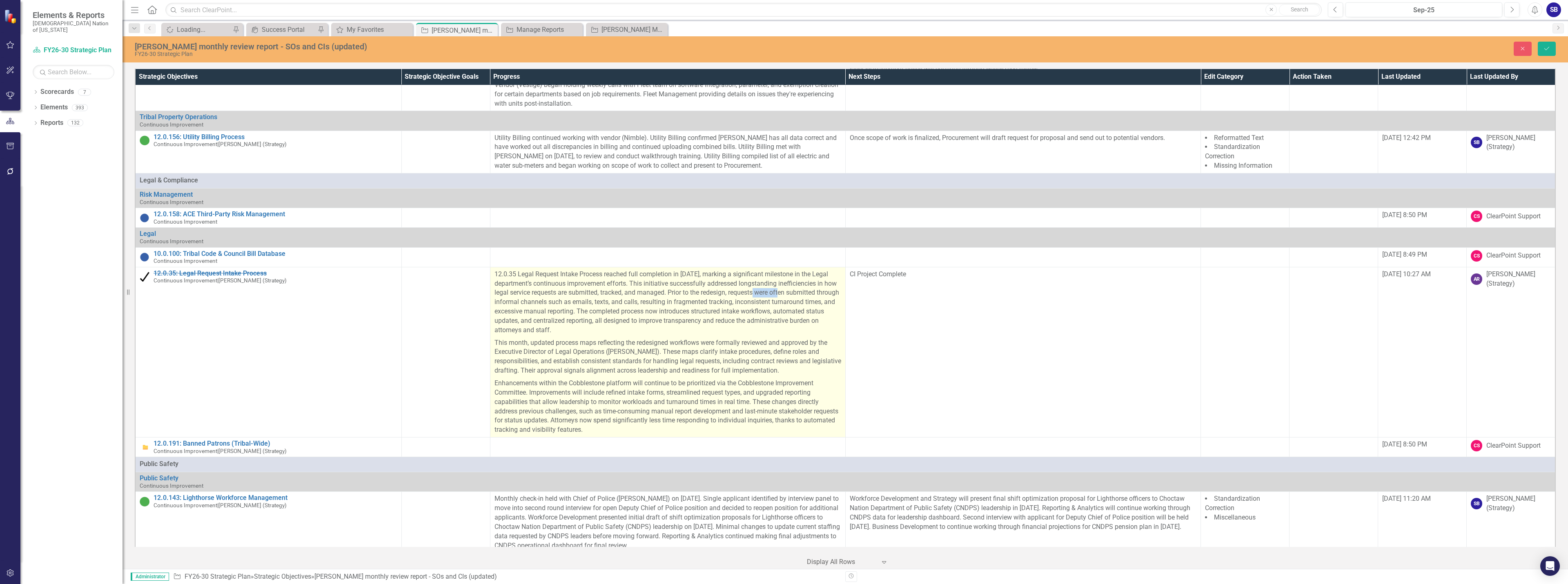
click at [774, 292] on p "12.0.35 Legal Request Intake Process reached full completion in September 2025,…" at bounding box center [668, 303] width 347 height 67
click at [817, 269] on p "12.0.35 Legal Request Intake Process reached full completion in September 2025,…" at bounding box center [668, 303] width 347 height 67
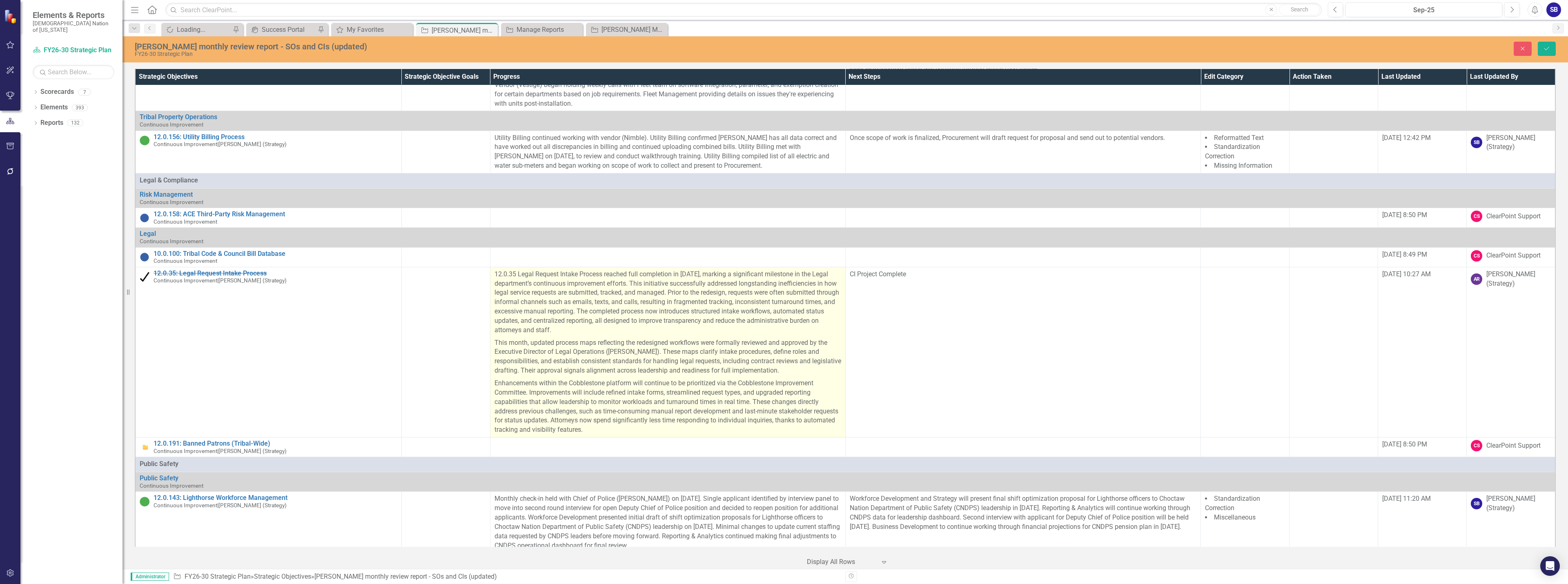
drag, startPoint x: 817, startPoint y: 245, endPoint x: 769, endPoint y: 237, distance: 48.7
click at [816, 269] on p "12.0.35 Legal Request Intake Process reached full completion in September 2025,…" at bounding box center [668, 303] width 347 height 67
click at [810, 269] on p "12.0.35 Legal Request Intake Process reached full completion in September 2025,…" at bounding box center [668, 303] width 347 height 67
click at [769, 269] on p "12.0.35 Legal Request Intake Process reached full completion in September 2025,…" at bounding box center [668, 303] width 347 height 67
click at [763, 269] on p "12.0.35 Legal Request Intake Process reached full completion in September 2025,…" at bounding box center [668, 303] width 347 height 67
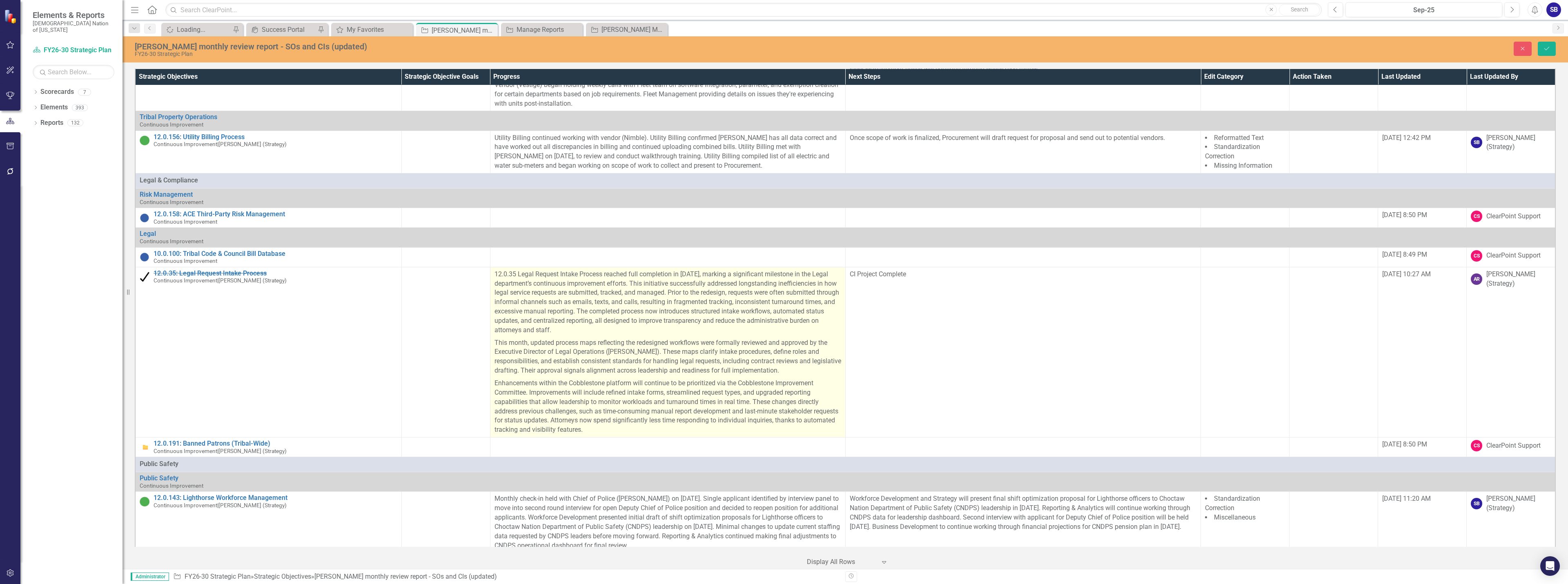
click at [763, 269] on p "12.0.35 Legal Request Intake Process reached full completion in September 2025,…" at bounding box center [668, 303] width 347 height 67
click at [751, 281] on p "12.0.35 Legal Request Intake Process reached full completion in September 2025,…" at bounding box center [668, 303] width 347 height 67
click at [749, 281] on p "12.0.35 Legal Request Intake Process reached full completion in September 2025,…" at bounding box center [668, 303] width 347 height 67
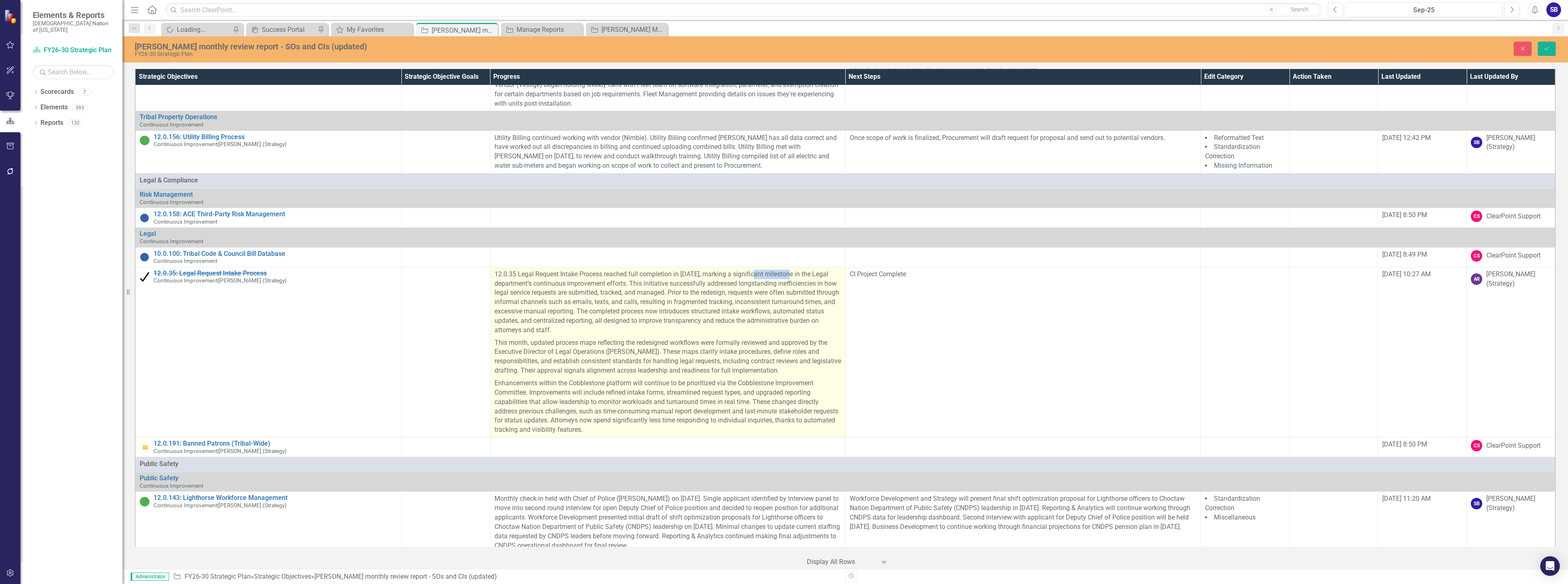
click at [749, 281] on p "12.0.35 Legal Request Intake Process reached full completion in September 2025,…" at bounding box center [668, 303] width 347 height 67
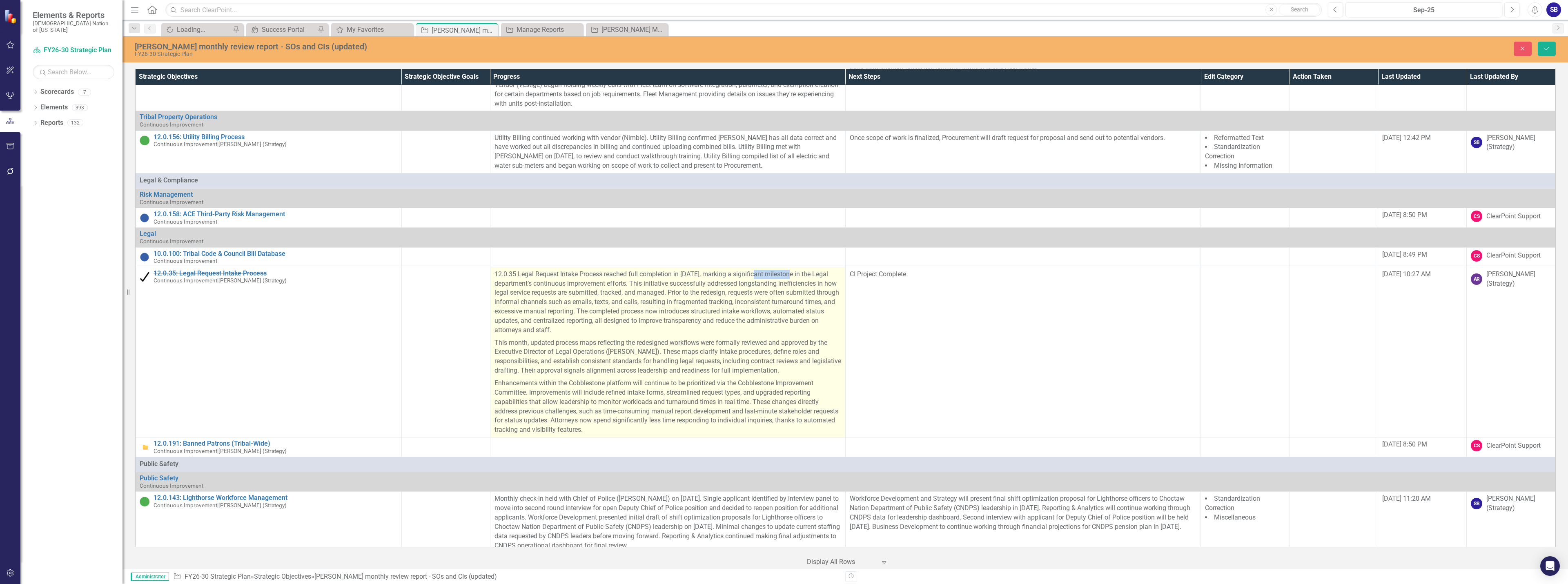
click at [749, 281] on p "12.0.35 Legal Request Intake Process reached full completion in September 2025,…" at bounding box center [668, 303] width 347 height 67
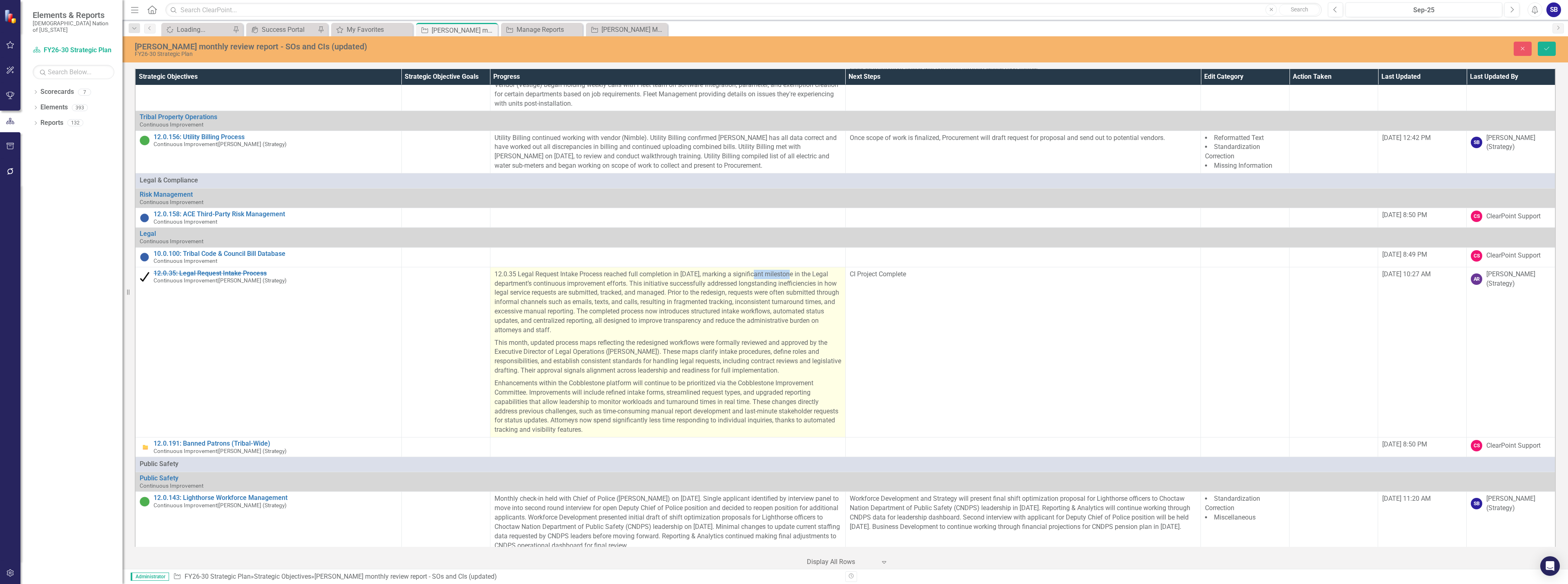
click at [749, 281] on p "12.0.35 Legal Request Intake Process reached full completion in September 2025,…" at bounding box center [668, 303] width 347 height 67
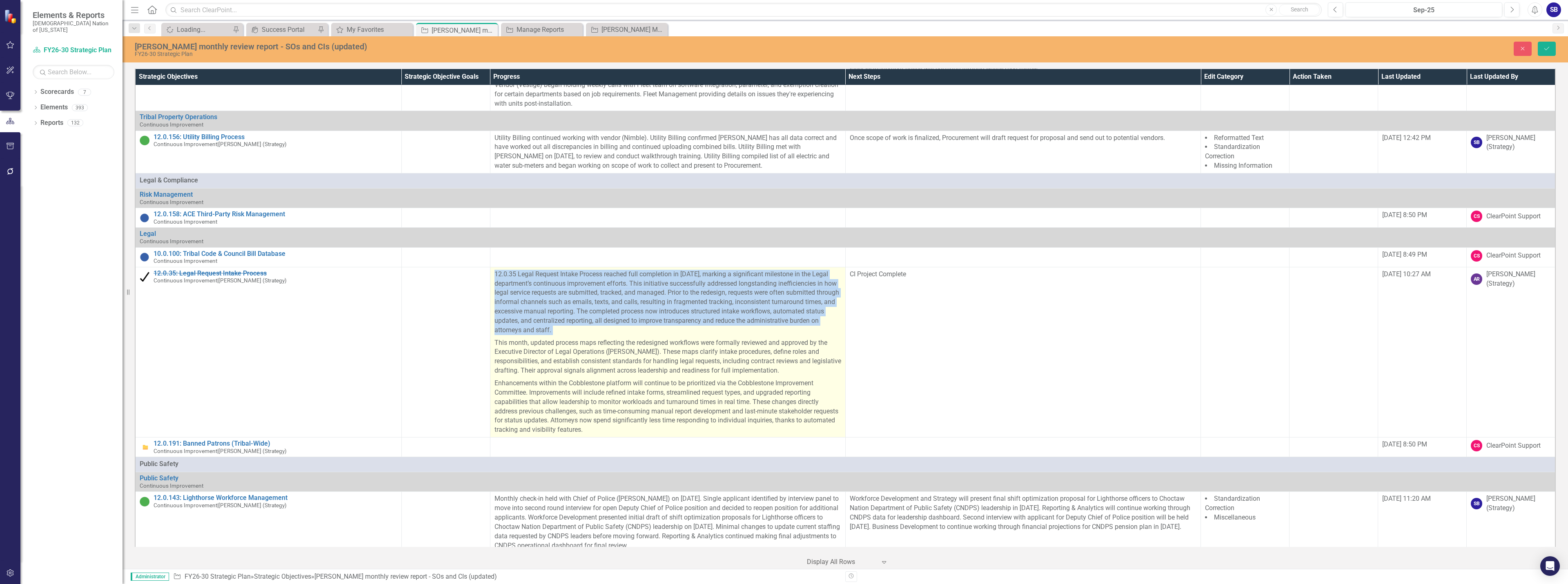
click at [749, 281] on p "12.0.35 Legal Request Intake Process reached full completion in September 2025,…" at bounding box center [668, 303] width 347 height 67
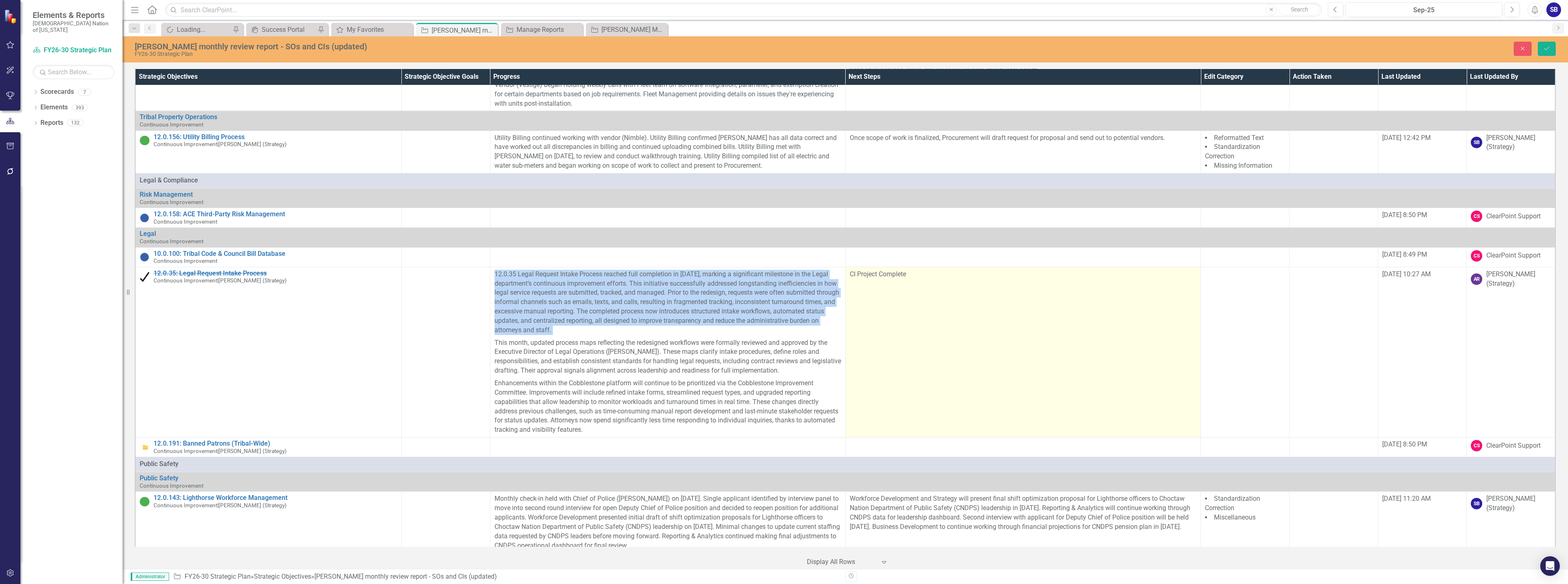
click at [749, 281] on p "12.0.35 Legal Request Intake Process reached full completion in September 2025,…" at bounding box center [668, 303] width 347 height 67
click at [1005, 299] on td "CI Project Complete" at bounding box center [1023, 352] width 355 height 170
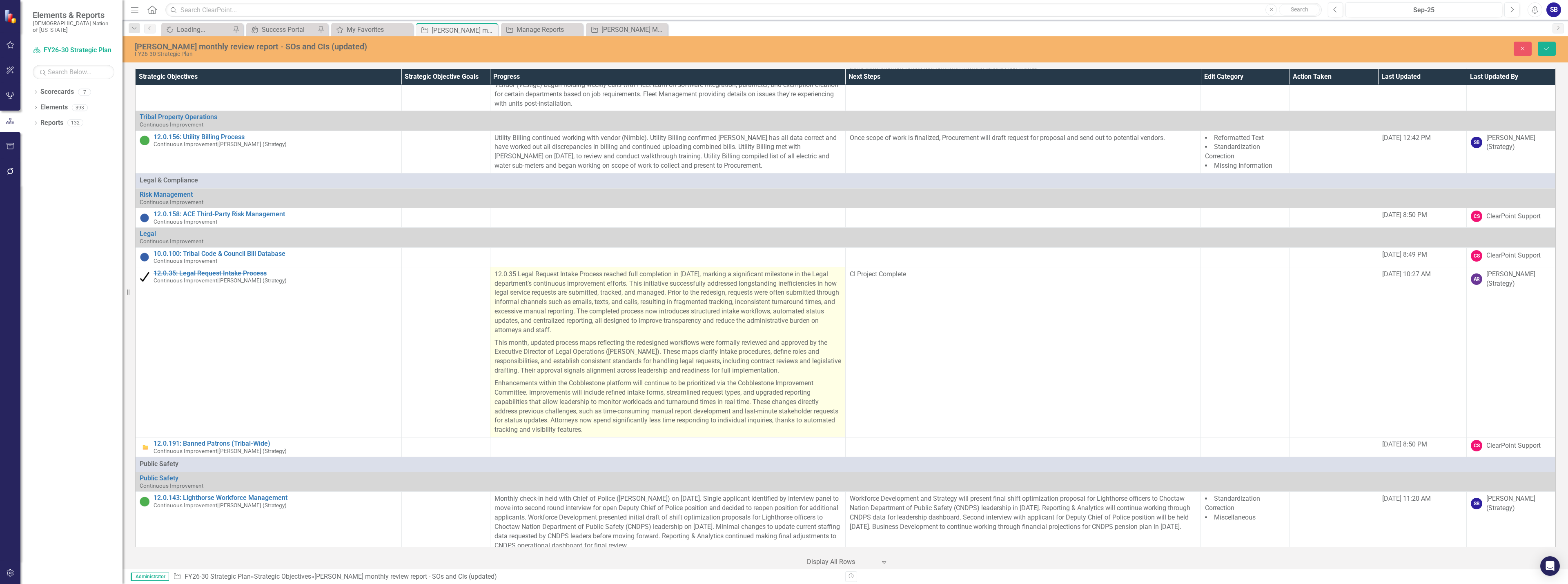
click at [777, 394] on p "Enhancements within the Cobblestone platform will continue to be prioritized vi…" at bounding box center [668, 406] width 347 height 58
click at [612, 391] on p "Enhancements within the Cobblestone platform will continue to be prioritized vi…" at bounding box center [668, 406] width 347 height 58
click at [558, 379] on p "Enhancements within the Cobblestone platform will continue to be prioritized vi…" at bounding box center [668, 406] width 347 height 58
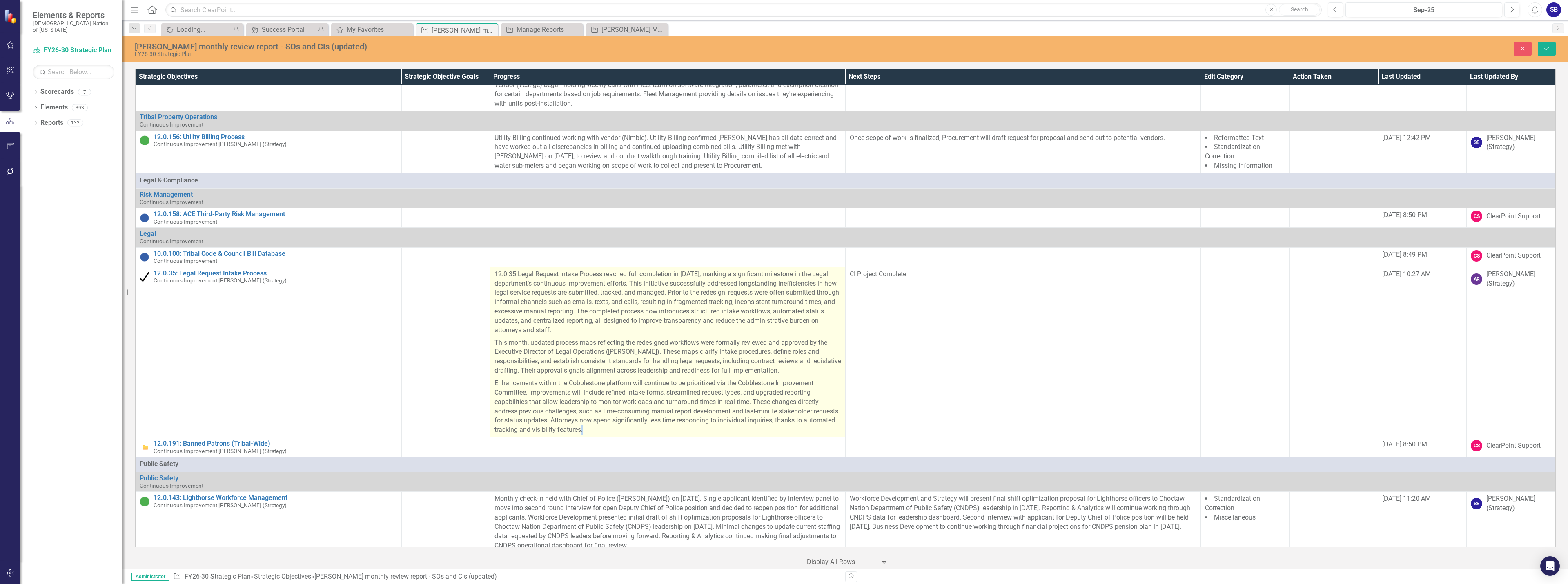
click at [558, 379] on p "Enhancements within the Cobblestone platform will continue to be prioritized vi…" at bounding box center [668, 406] width 347 height 58
click at [766, 291] on p "12.0.35 Legal Request Intake Process reached full completion in September 2025,…" at bounding box center [668, 303] width 347 height 67
click at [376, 293] on td "12.0.35: Legal Request Intake Process Continuous Improvement | Alex Robinson (S…" at bounding box center [268, 352] width 266 height 170
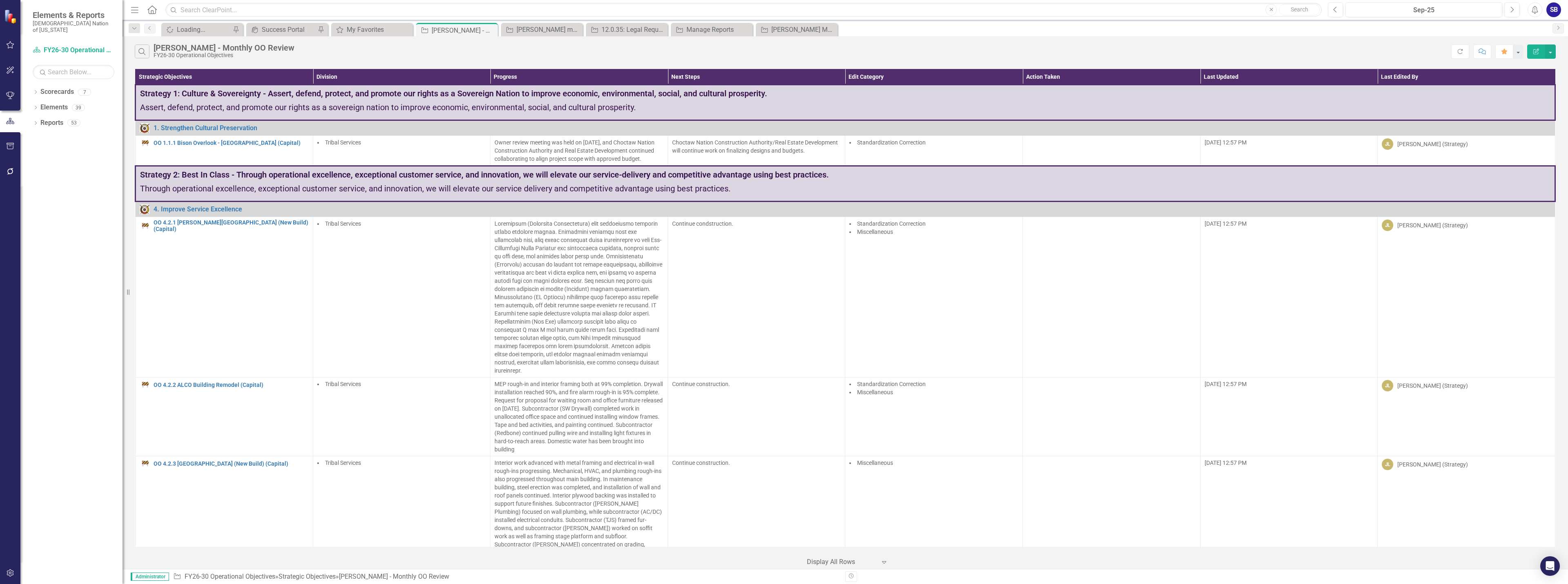
scroll to position [1382, 0]
